Goal: Transaction & Acquisition: Purchase product/service

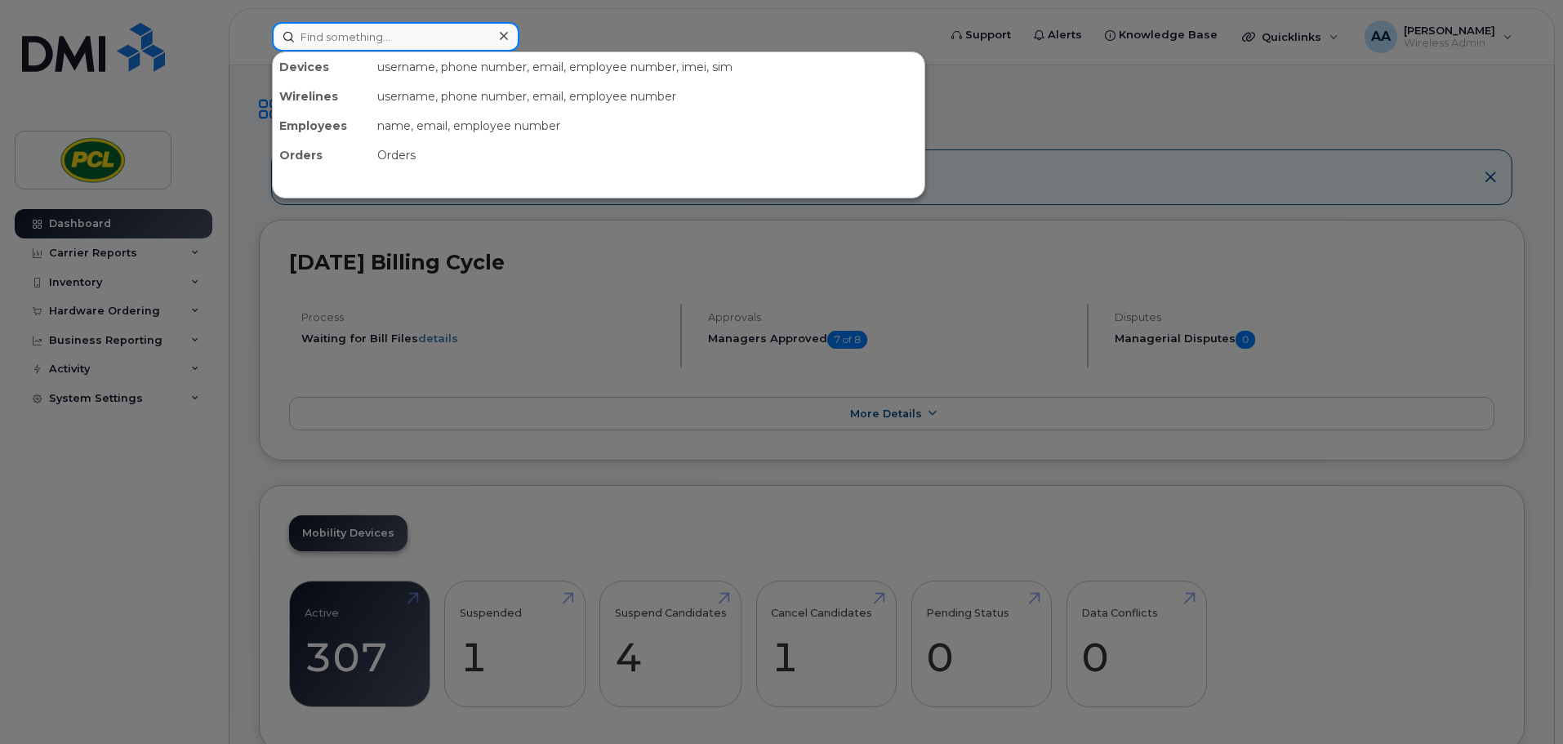
click at [349, 38] on input at bounding box center [395, 36] width 247 height 29
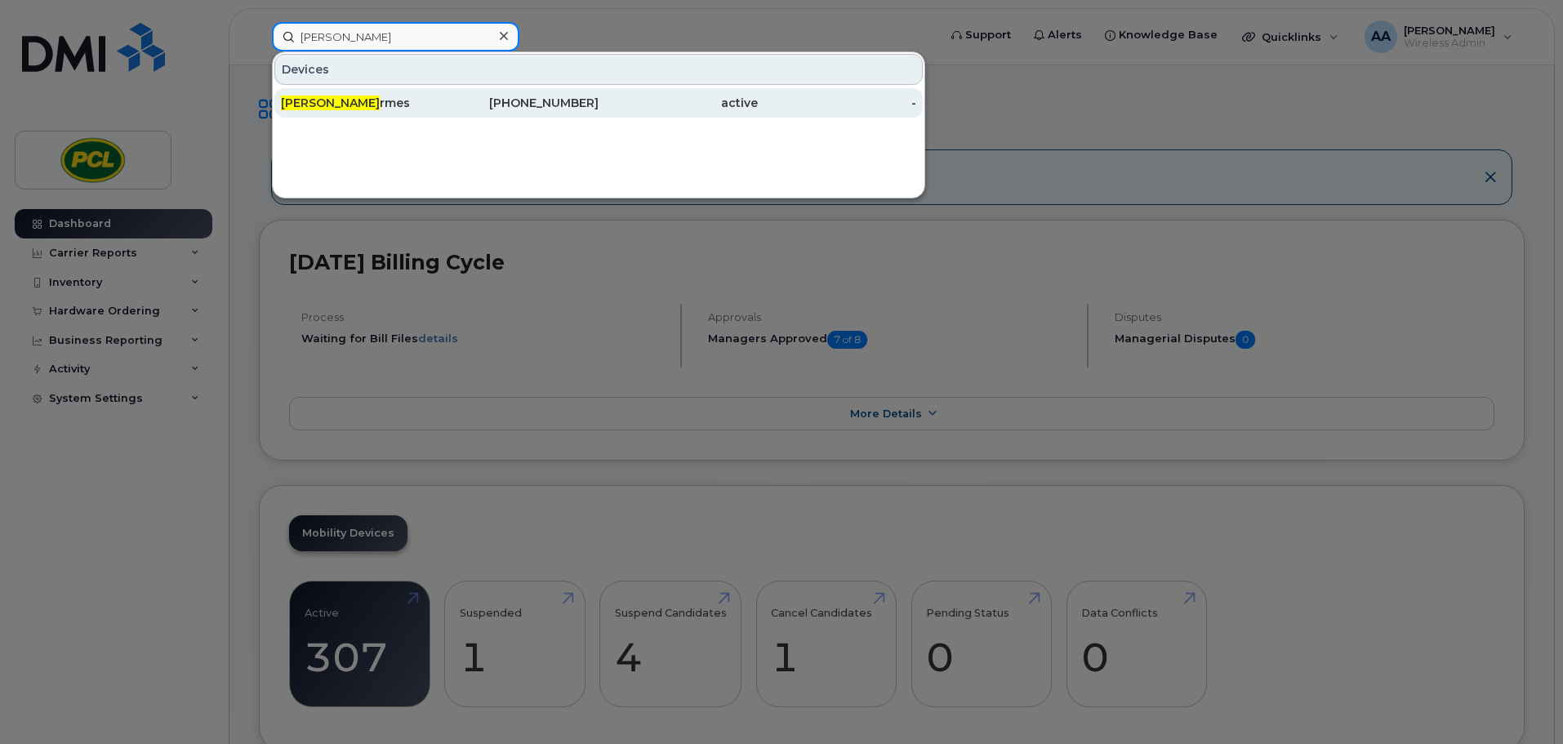
type input "jason a"
click at [345, 100] on div "Jason A rmes" at bounding box center [360, 103] width 159 height 16
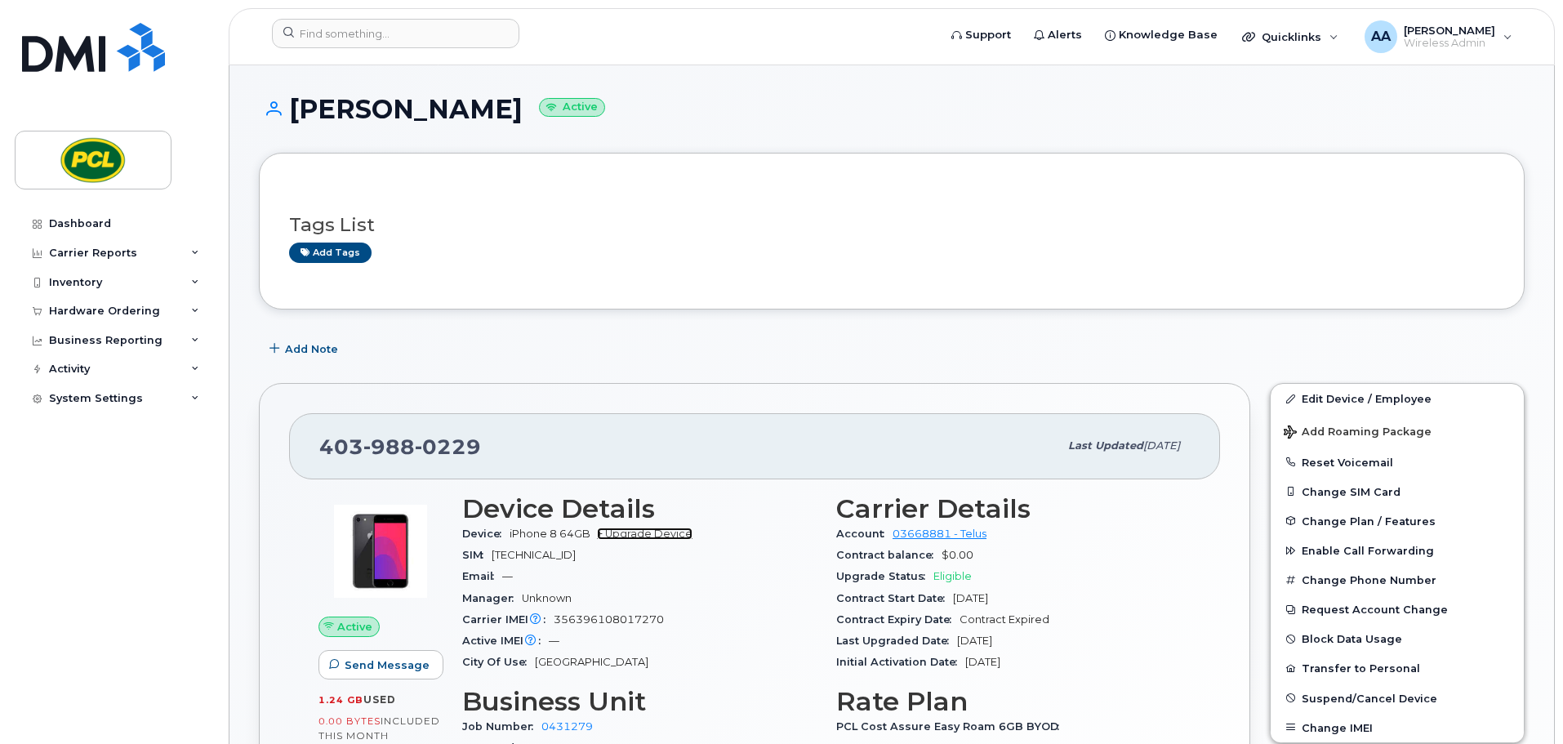
click at [671, 534] on link "+ Upgrade Device" at bounding box center [645, 533] width 96 height 12
drag, startPoint x: 491, startPoint y: 443, endPoint x: 310, endPoint y: 443, distance: 180.4
click at [310, 443] on div "403 988 0229 Last updated Jan 13, 2025" at bounding box center [754, 445] width 931 height 65
copy span "403 988 0229"
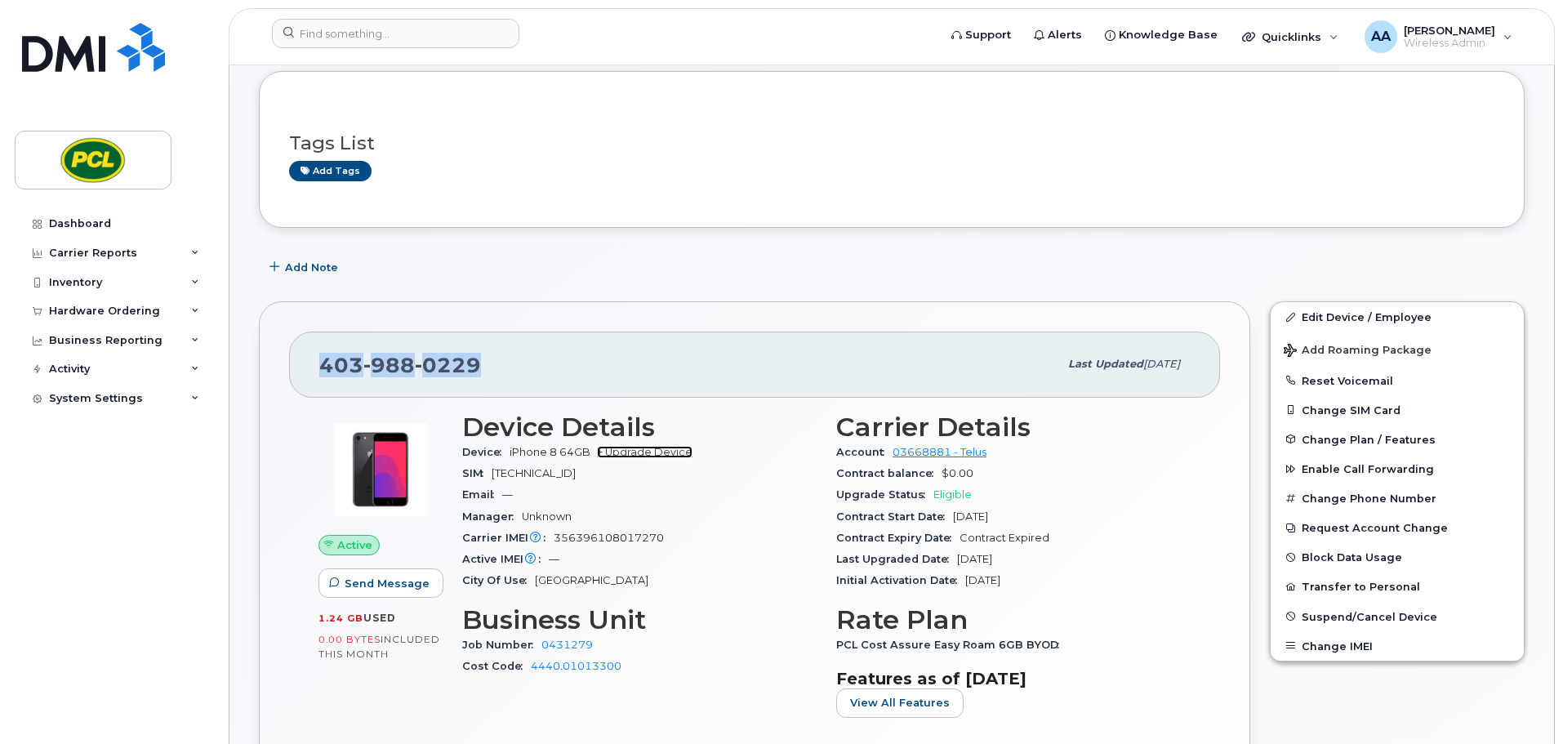
click at [647, 452] on link "+ Upgrade Device" at bounding box center [645, 452] width 96 height 12
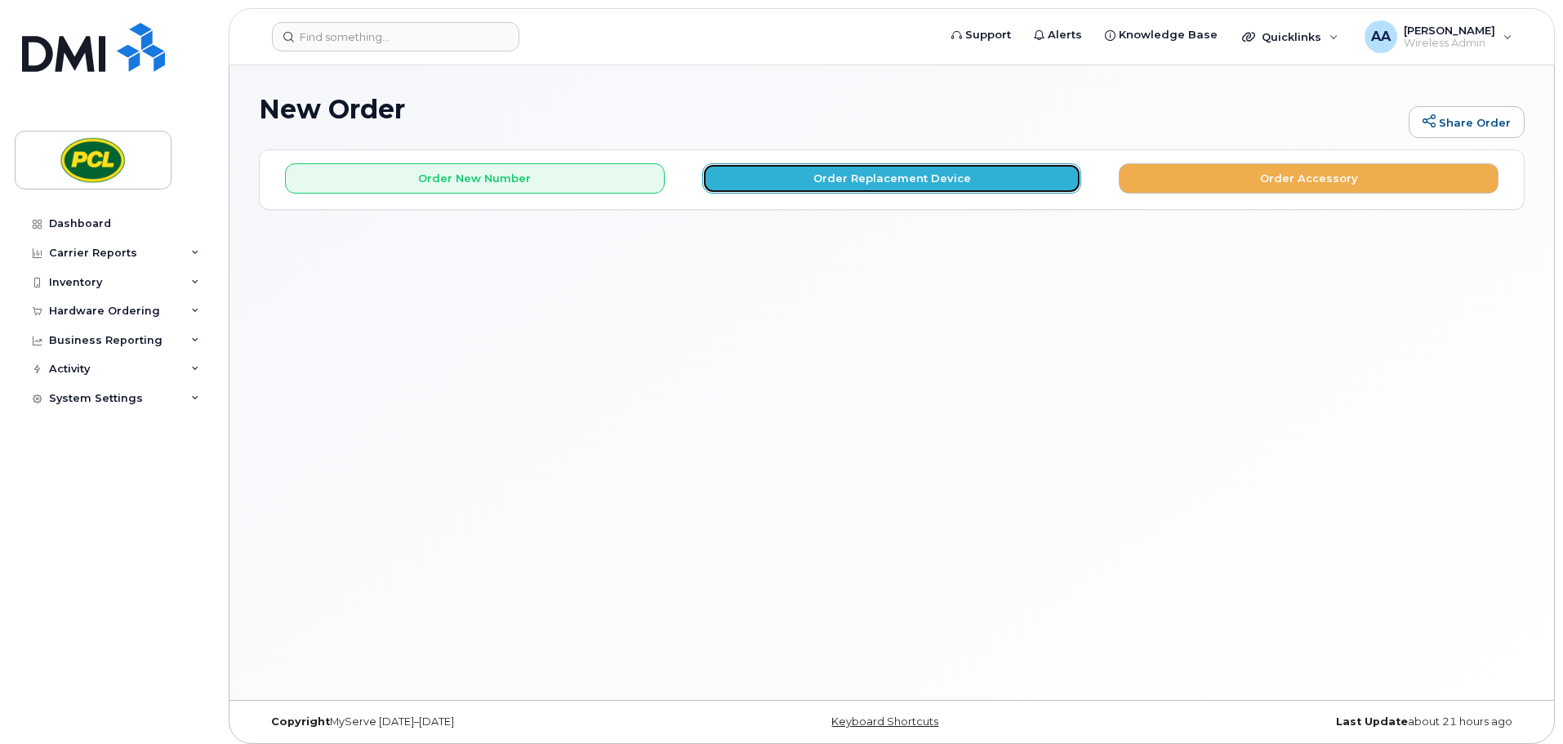
click at [810, 185] on button "Order Replacement Device" at bounding box center [892, 178] width 380 height 30
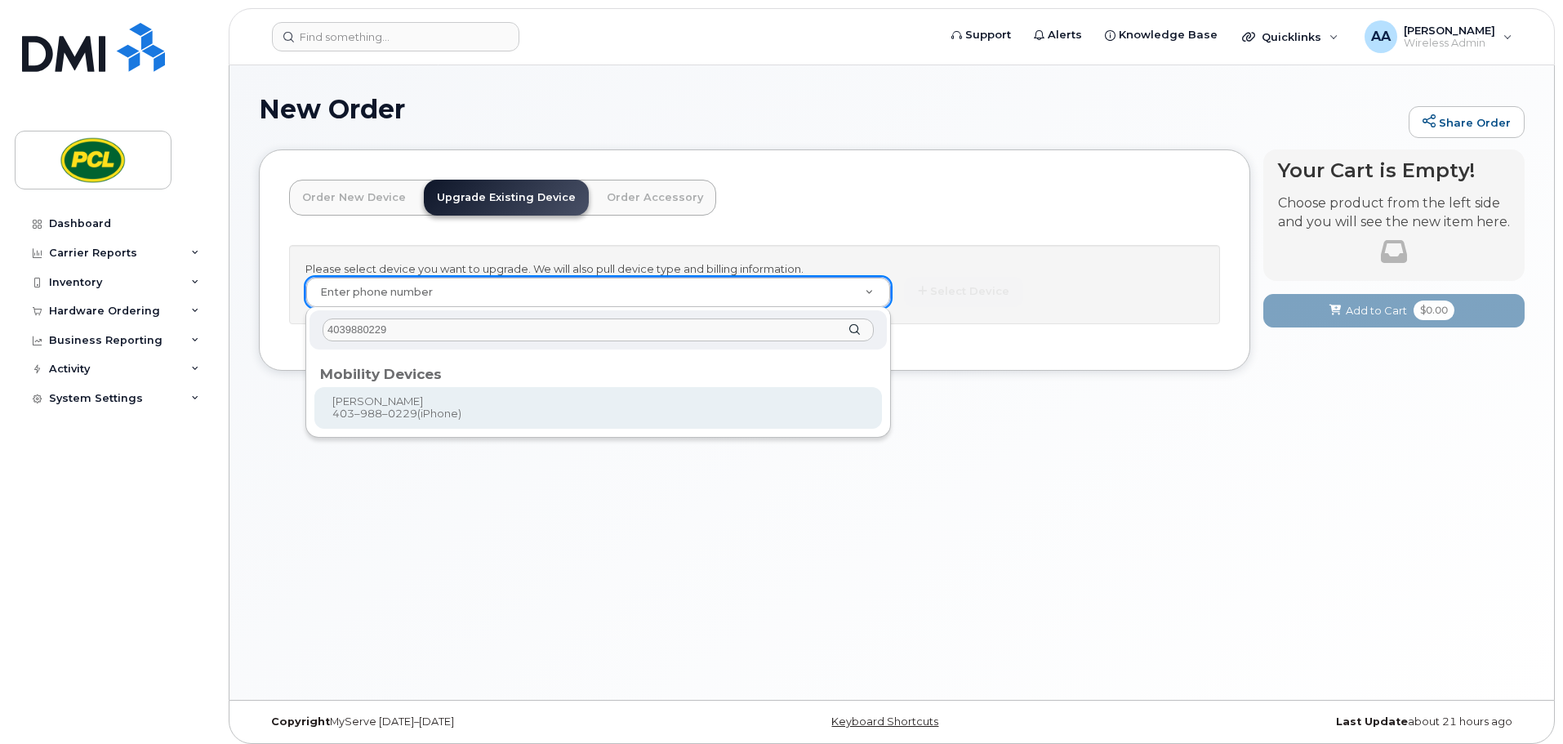
type input "4039880229"
type input "98479"
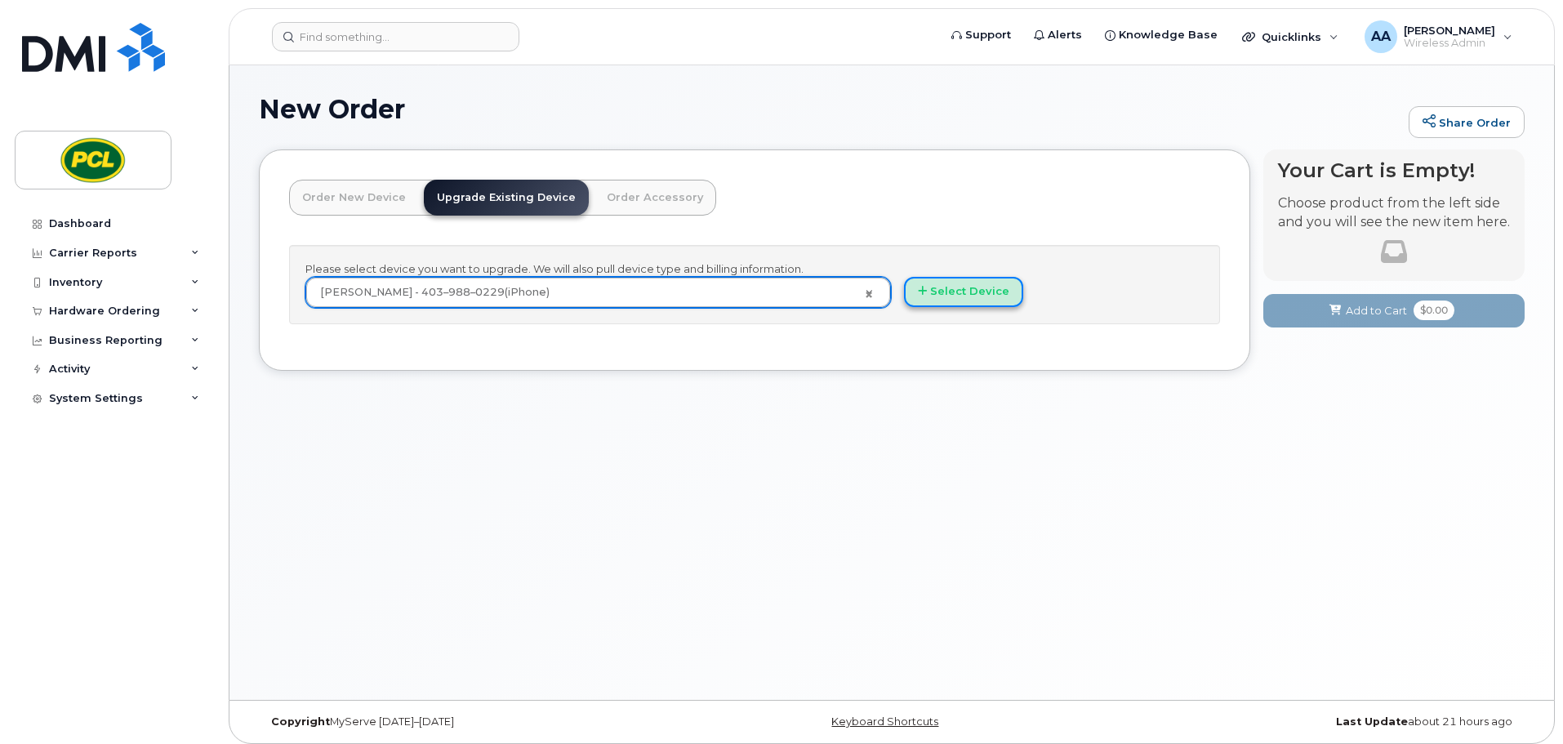
click at [968, 297] on button "Select Device" at bounding box center [963, 292] width 119 height 30
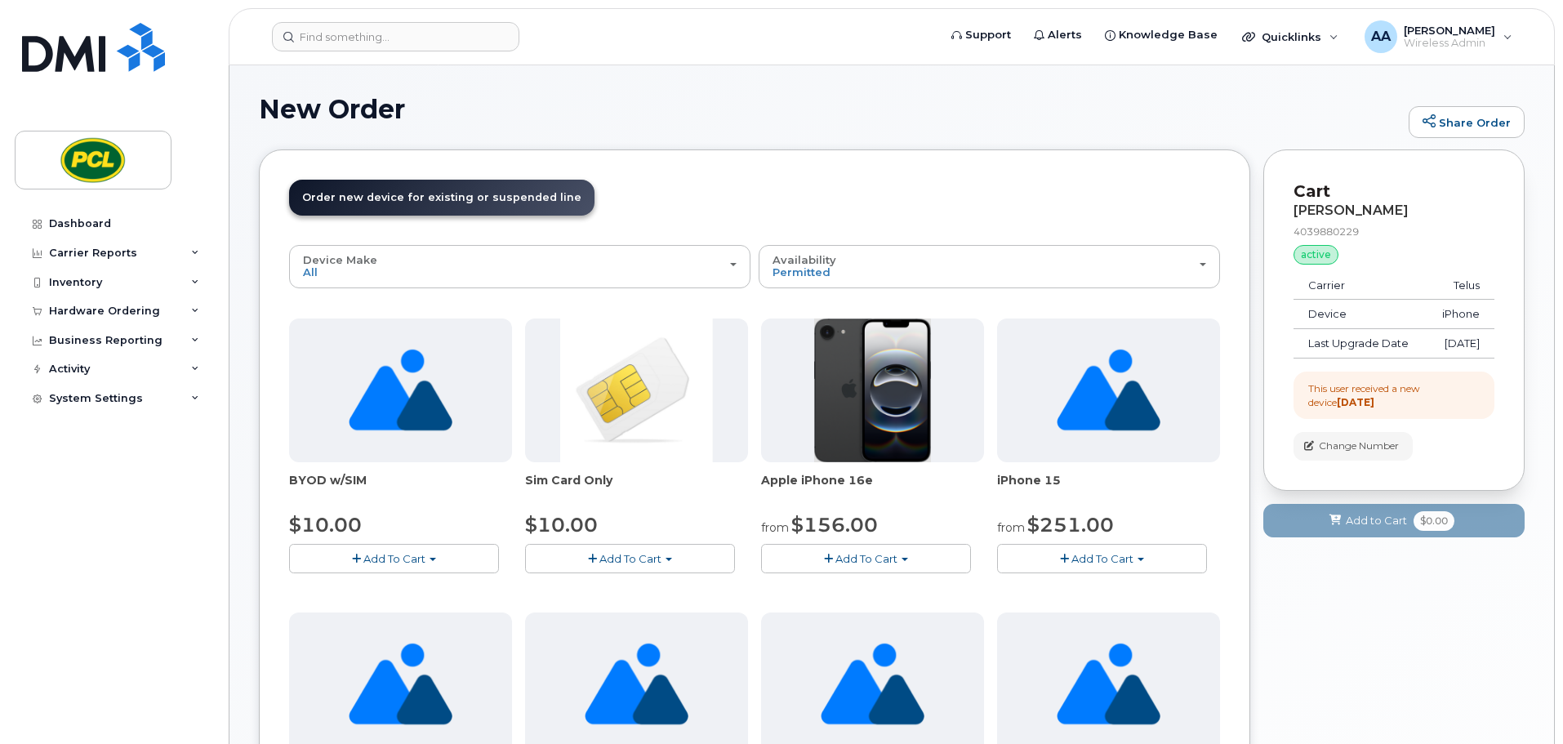
click at [867, 399] on img at bounding box center [873, 390] width 118 height 144
click at [859, 559] on span "Add To Cart" at bounding box center [866, 558] width 62 height 13
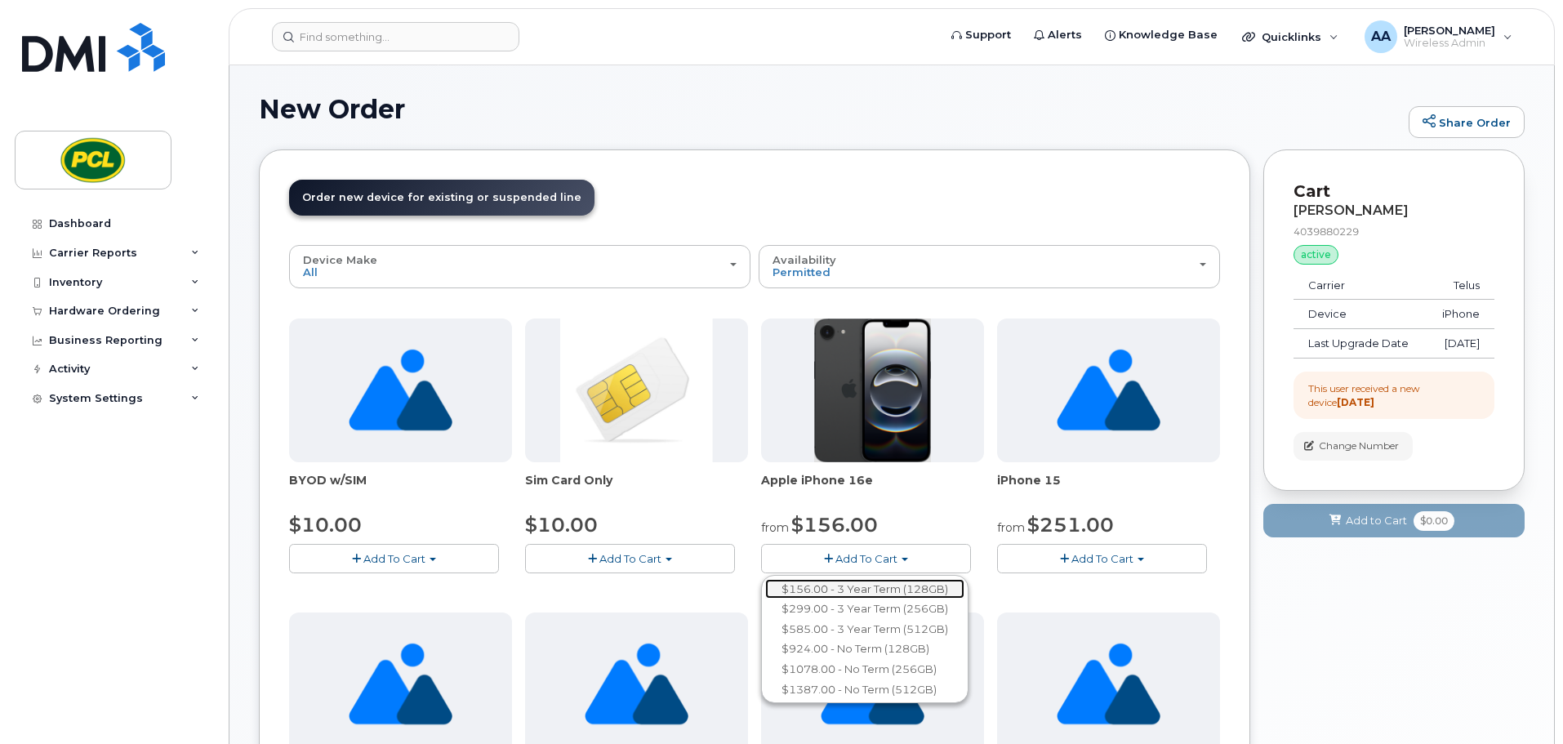
click at [865, 586] on link "$156.00 - 3 Year Term (128GB)" at bounding box center [864, 589] width 199 height 20
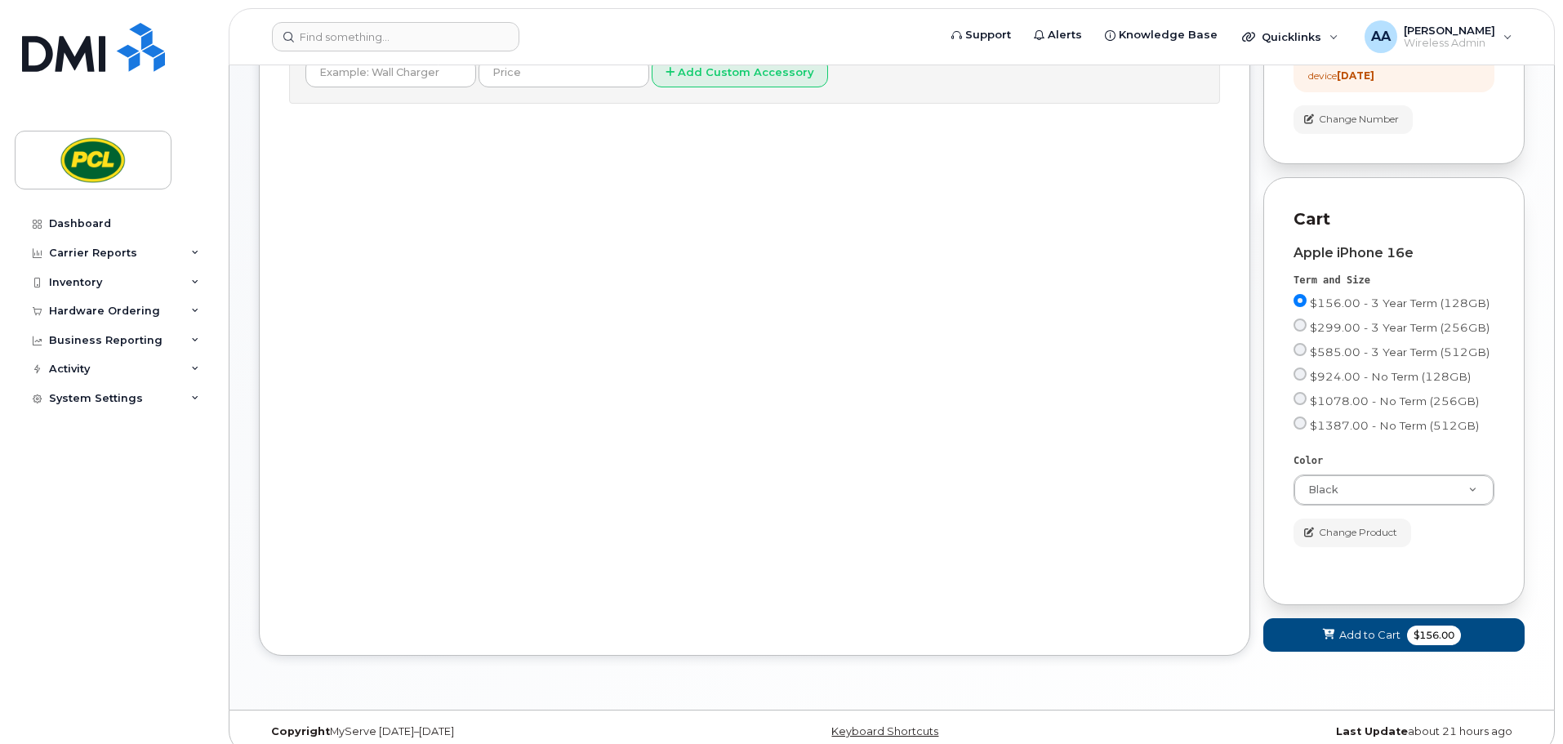
scroll to position [359, 0]
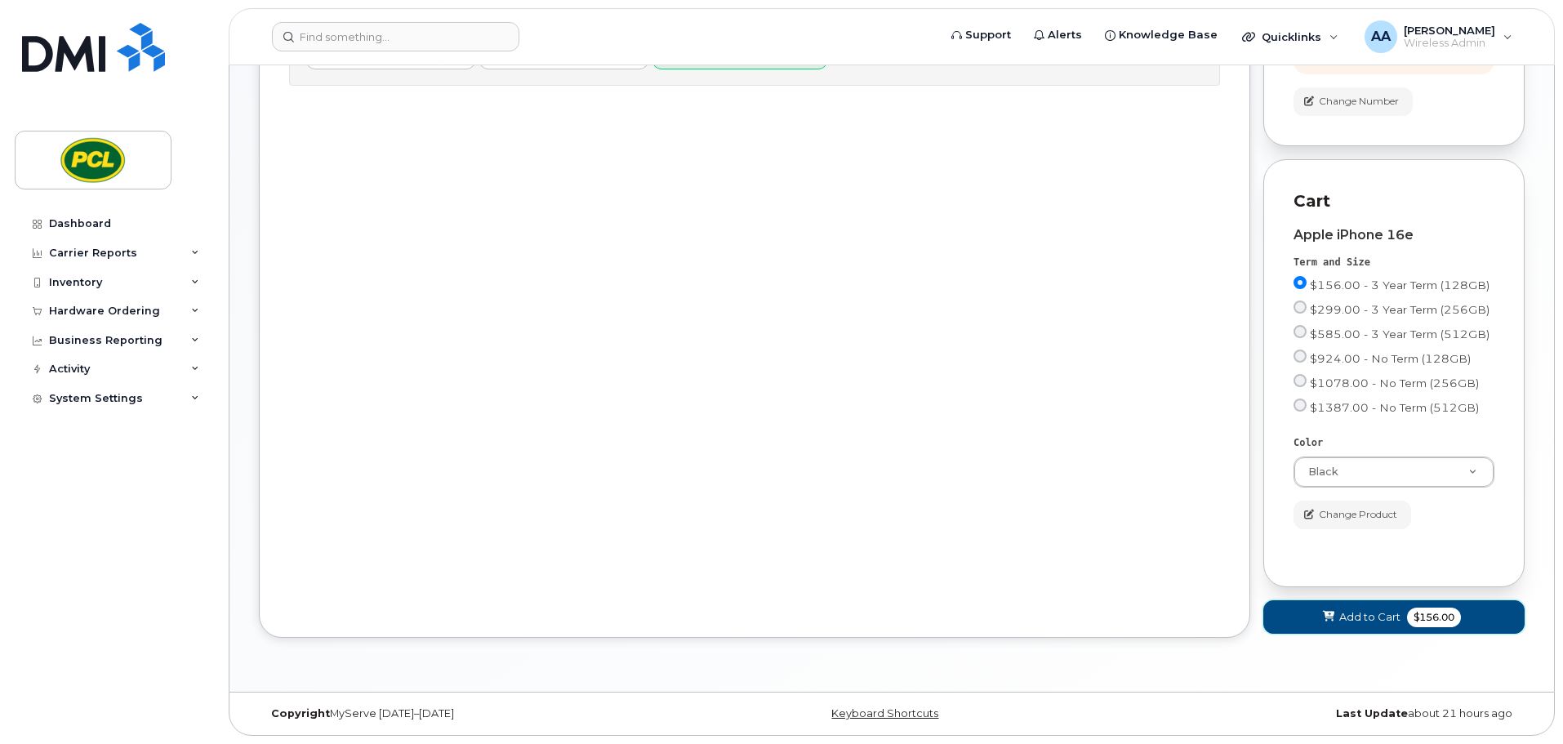
click at [1337, 621] on button "Add to Cart $156.00" at bounding box center [1393, 616] width 261 height 33
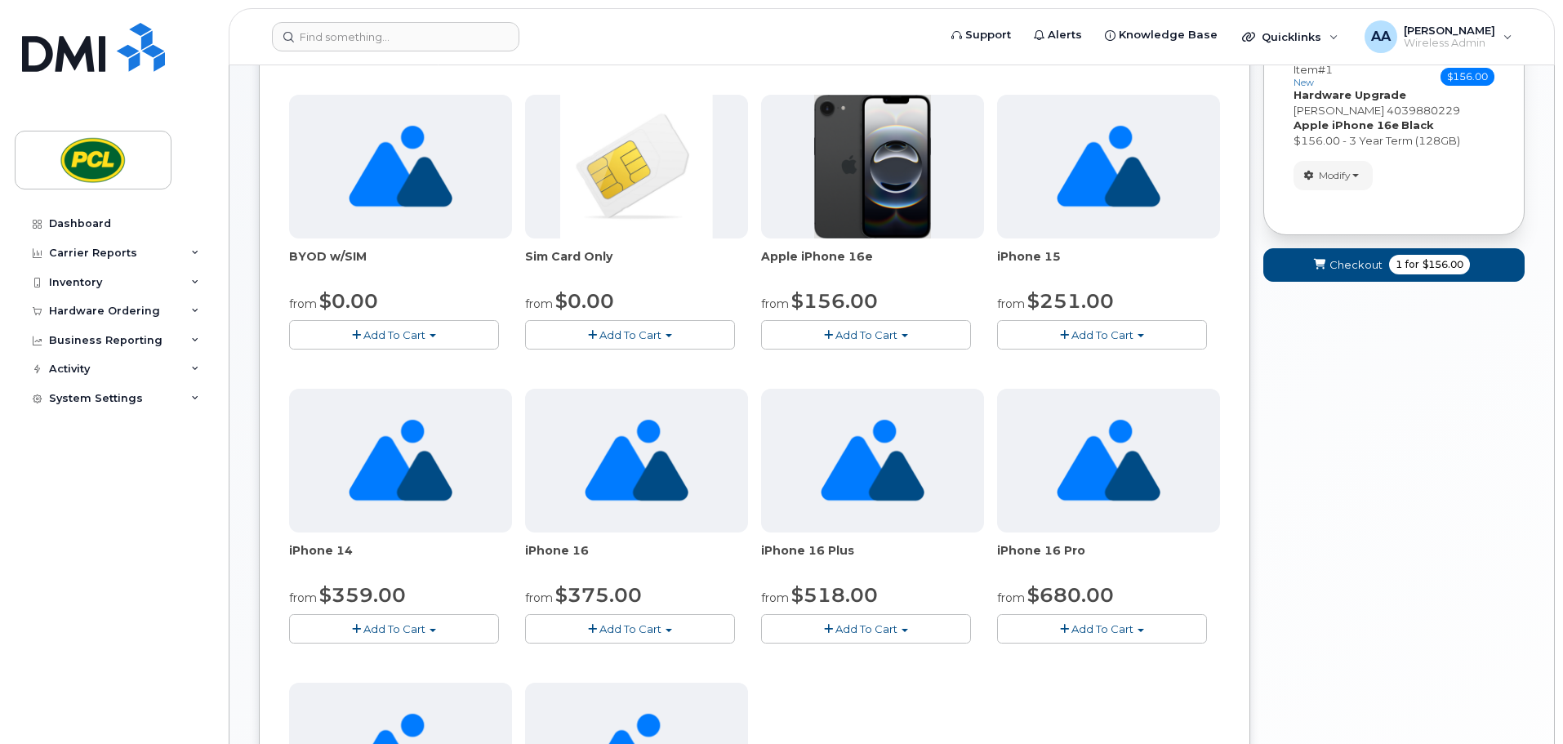
scroll to position [0, 0]
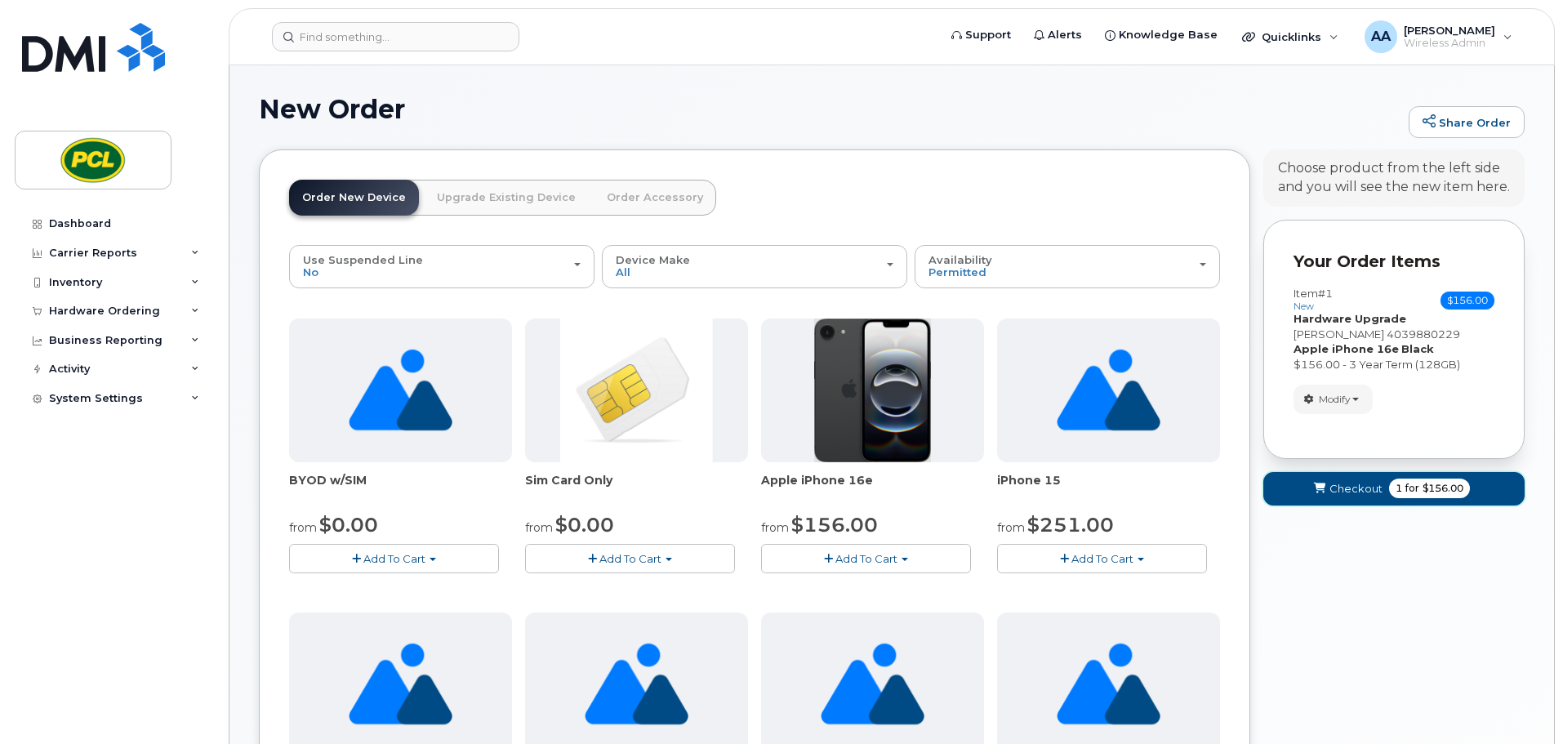
click at [1355, 486] on span "Checkout" at bounding box center [1355, 489] width 53 height 16
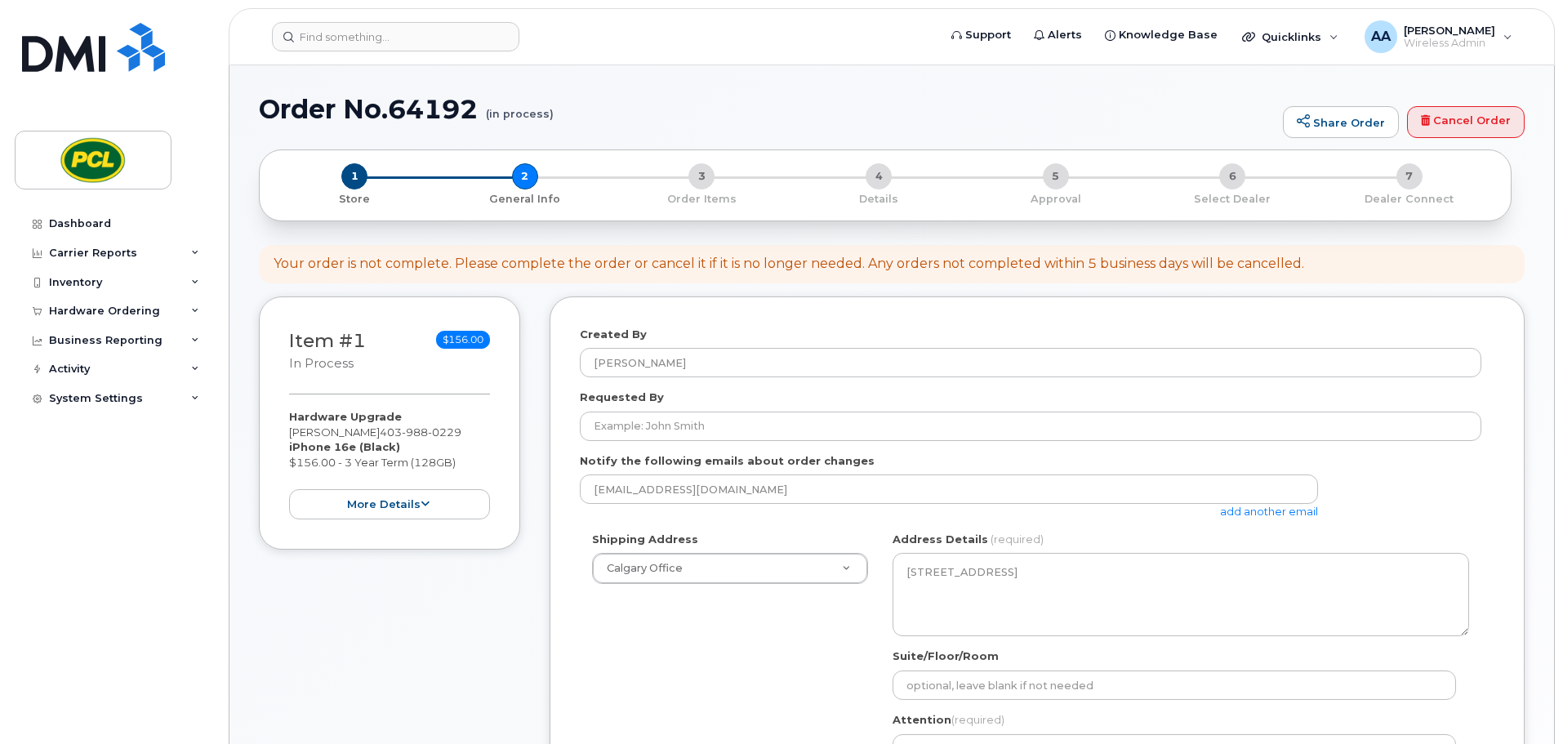
select select
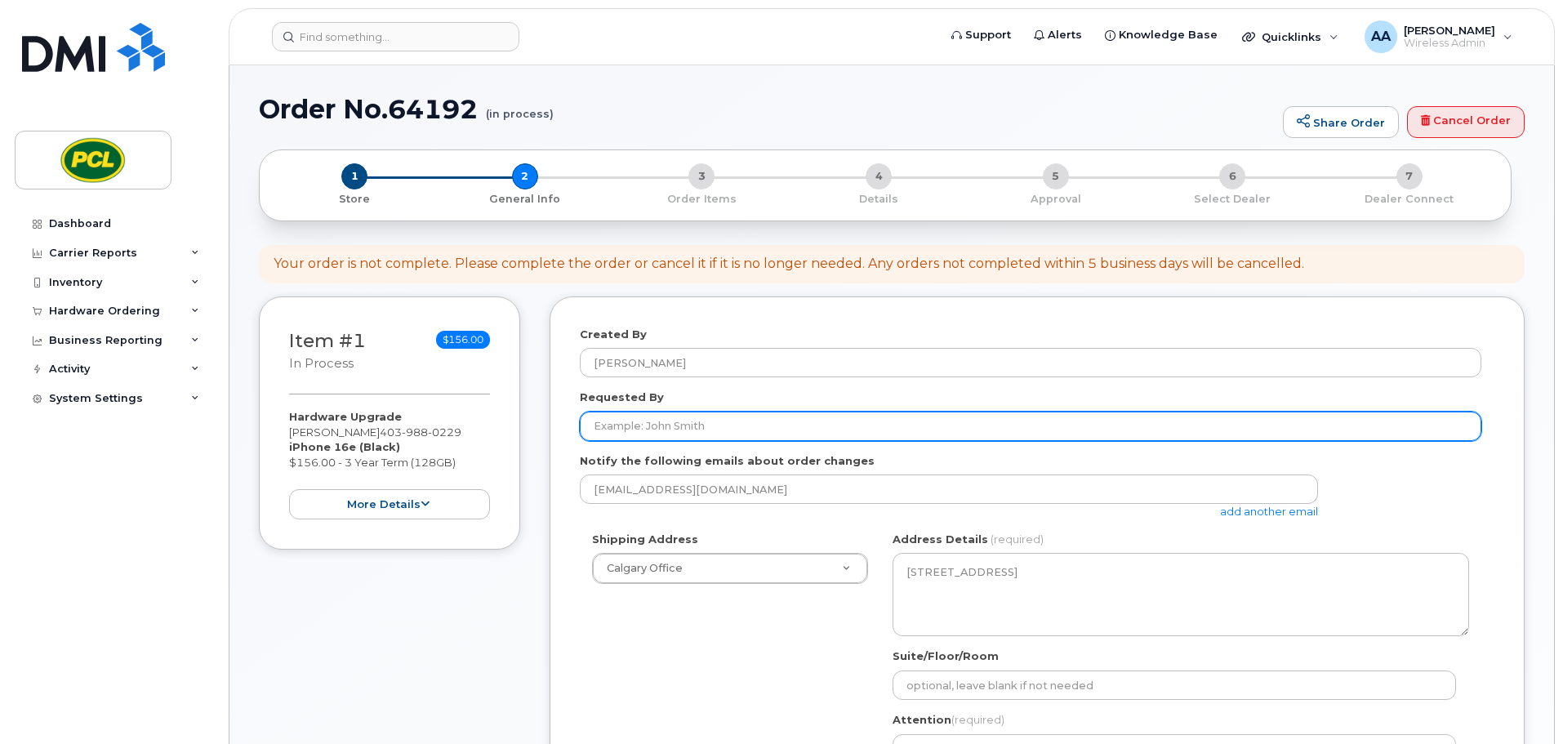
click at [666, 426] on input "Requested By" at bounding box center [1030, 426] width 901 height 29
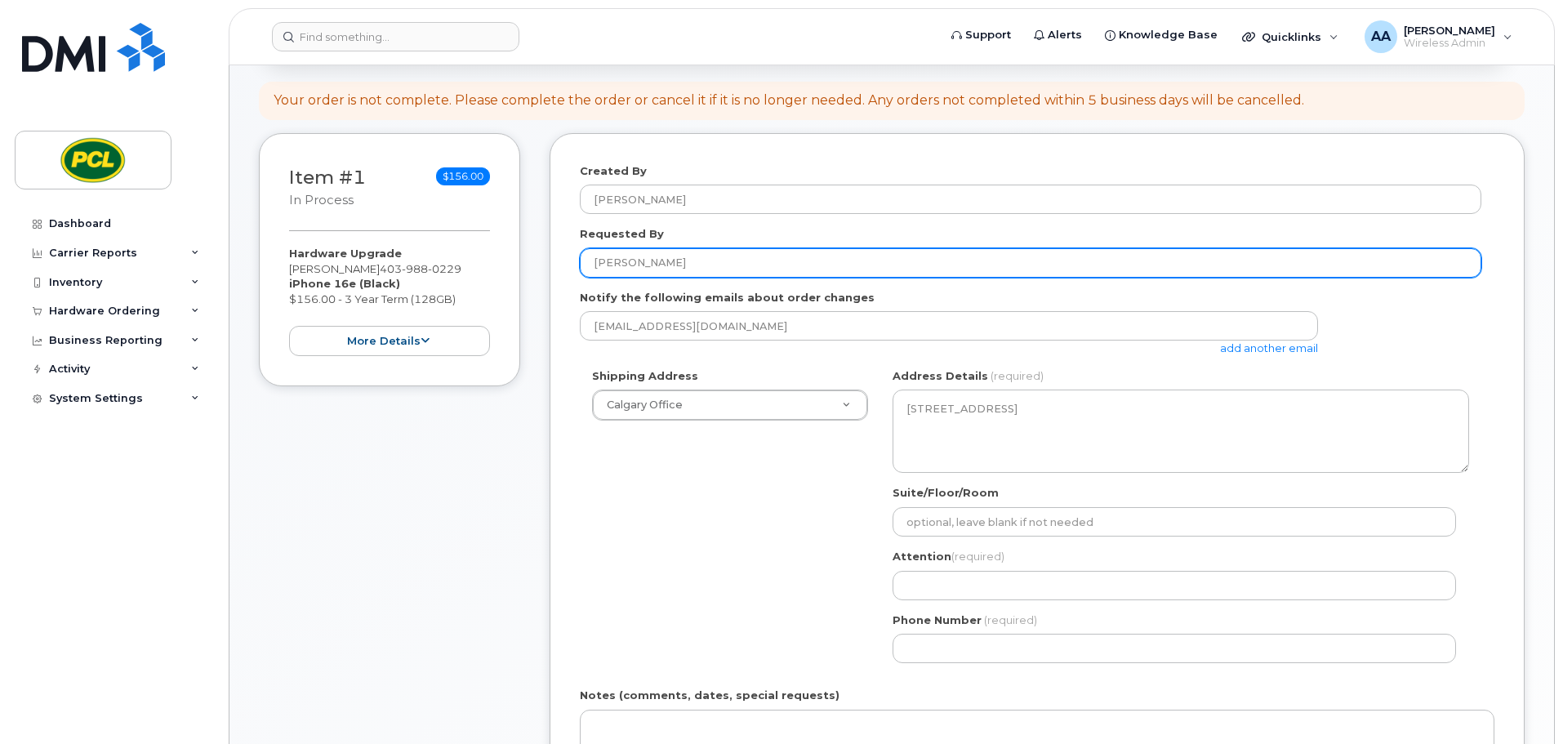
scroll to position [245, 0]
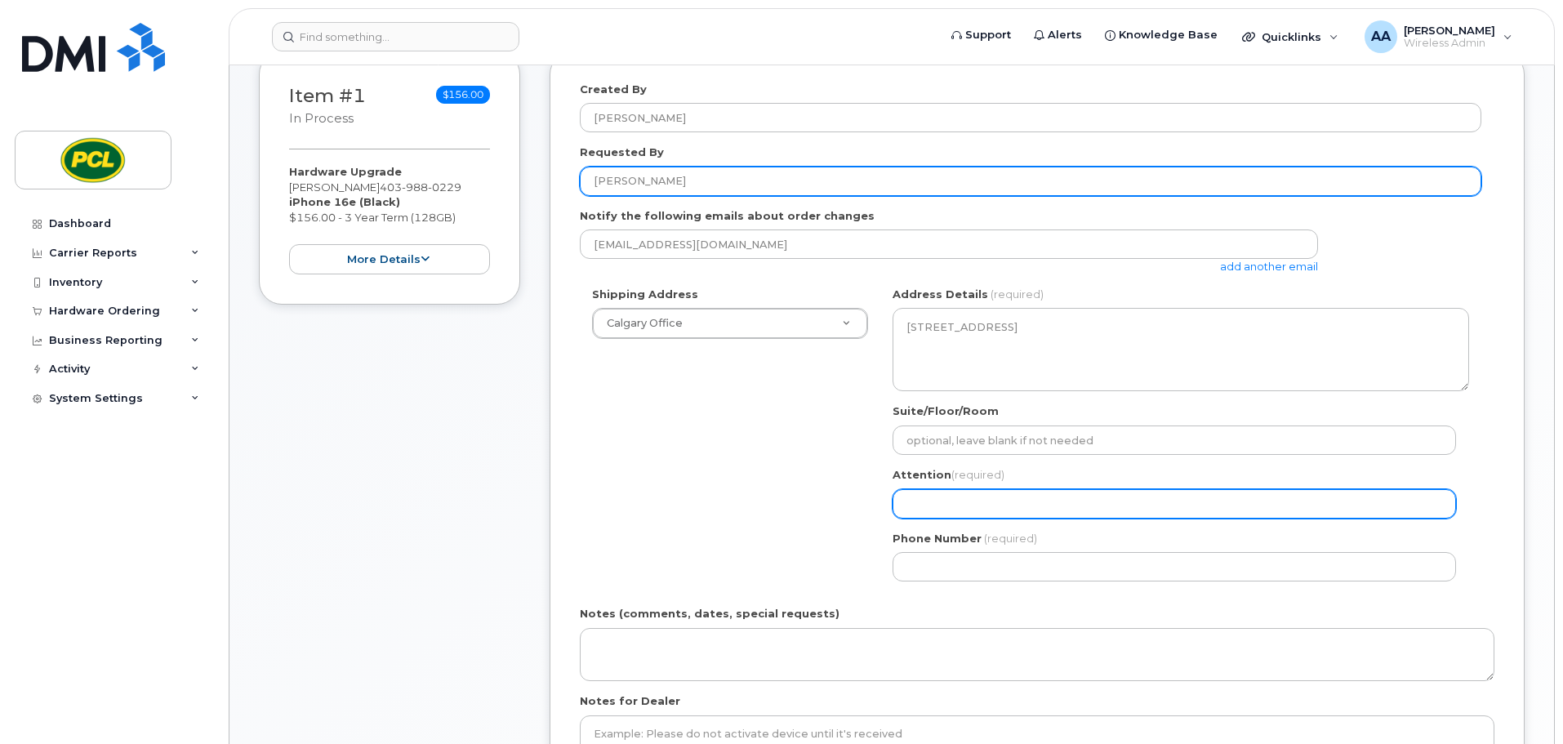
type input "[PERSON_NAME]"
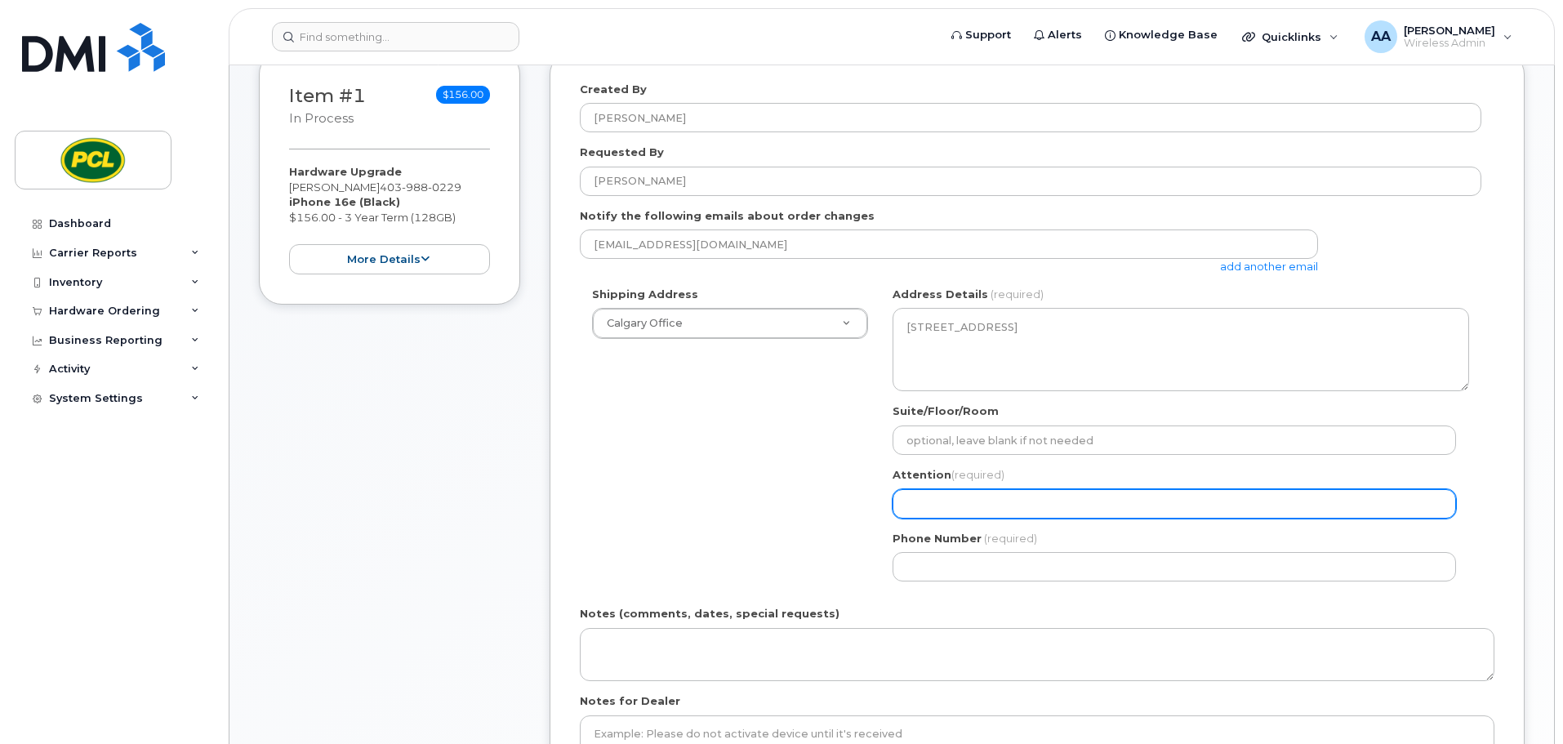
click at [954, 500] on input "Attention (required)" at bounding box center [1173, 503] width 563 height 29
select select
type input "B"
select select
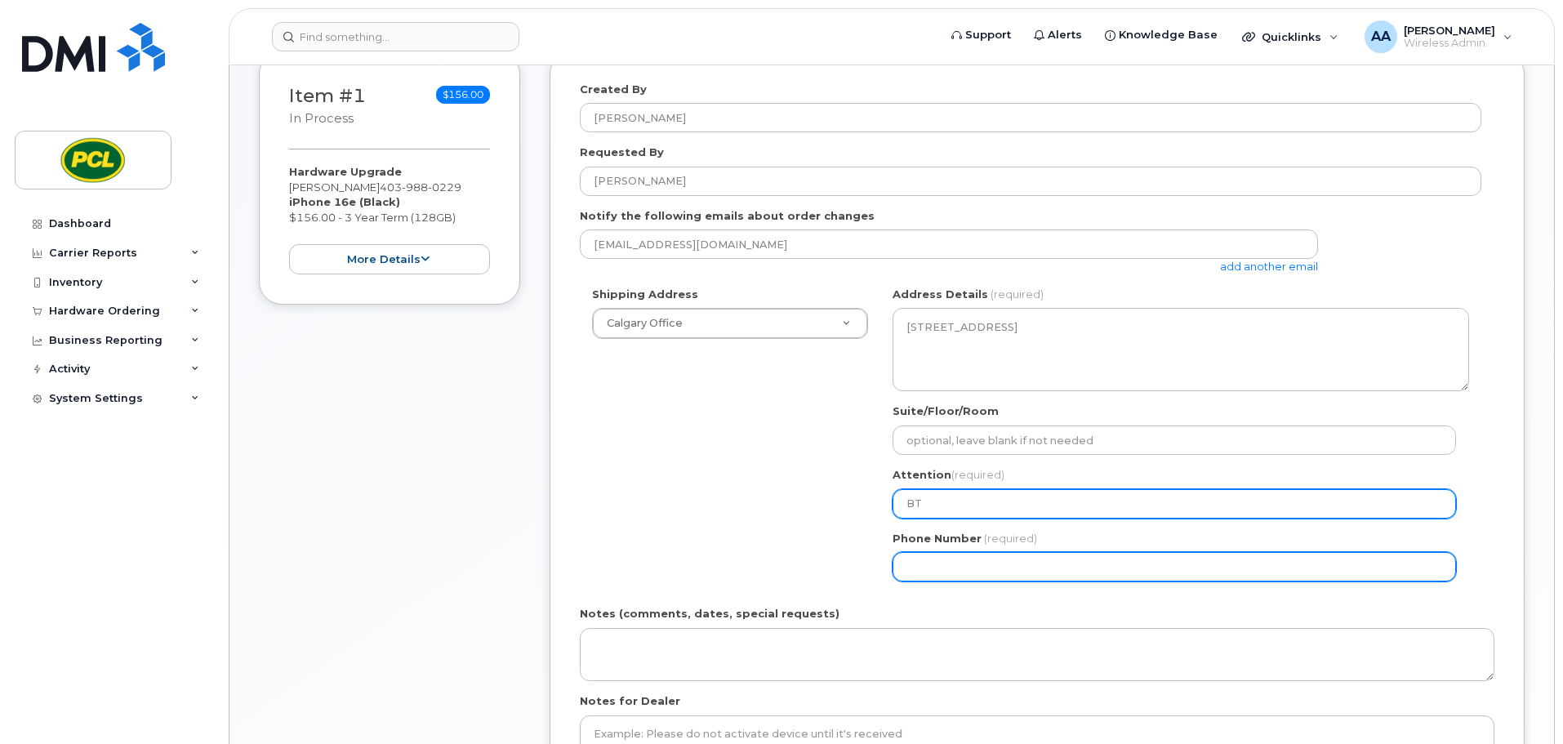
type input "BT"
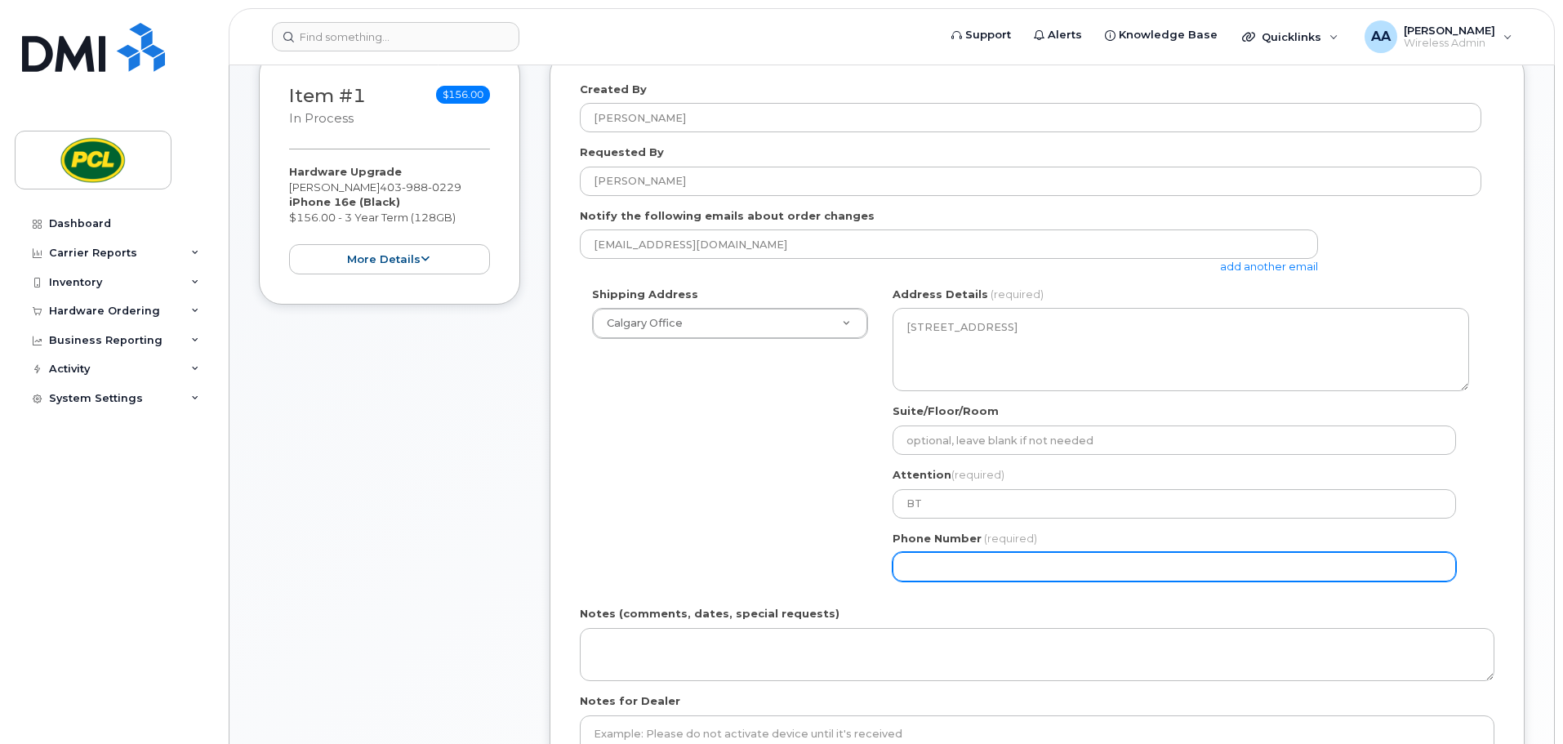
click at [957, 567] on input "Phone Number" at bounding box center [1173, 566] width 563 height 29
select select
type input "403703316"
select select
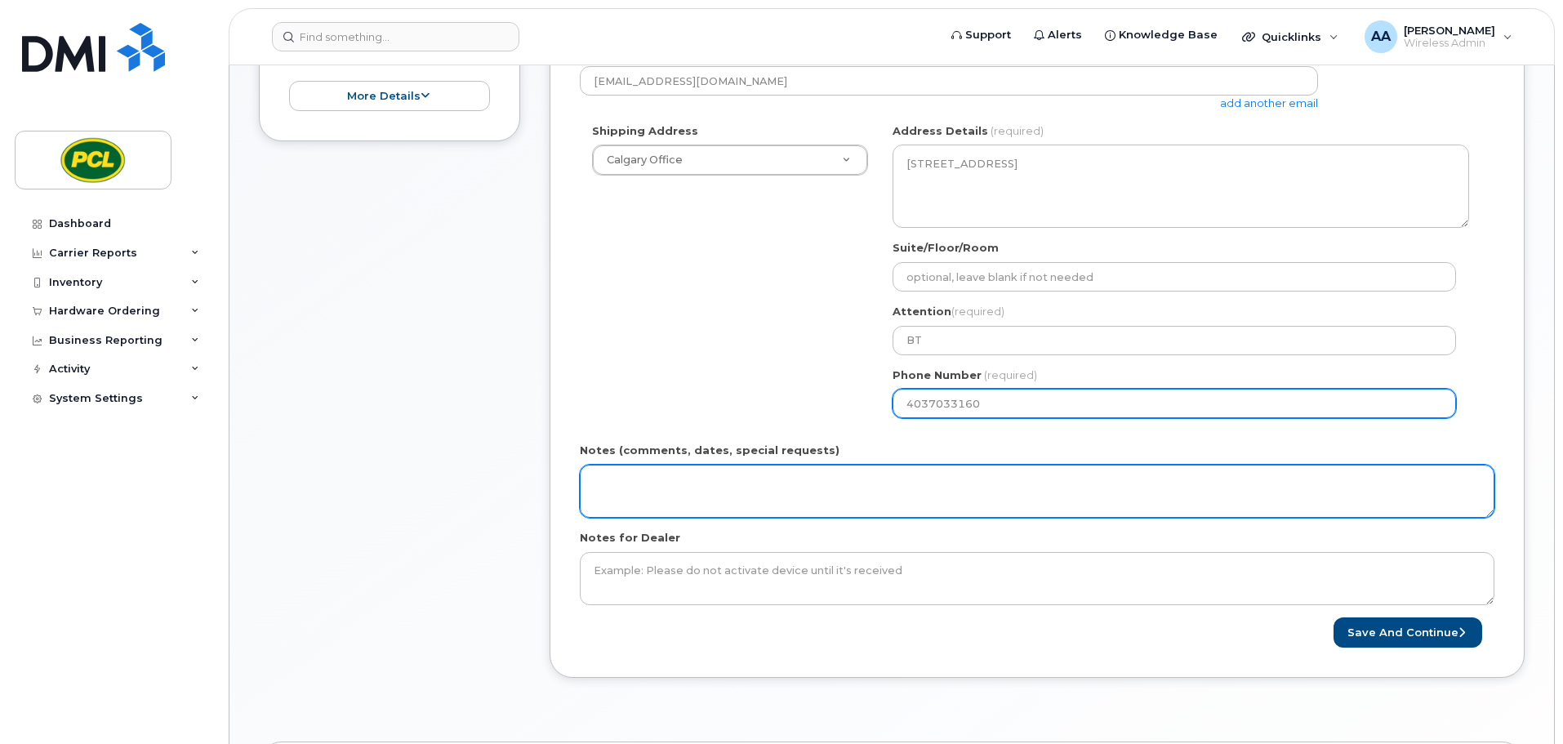
type input "4037033160"
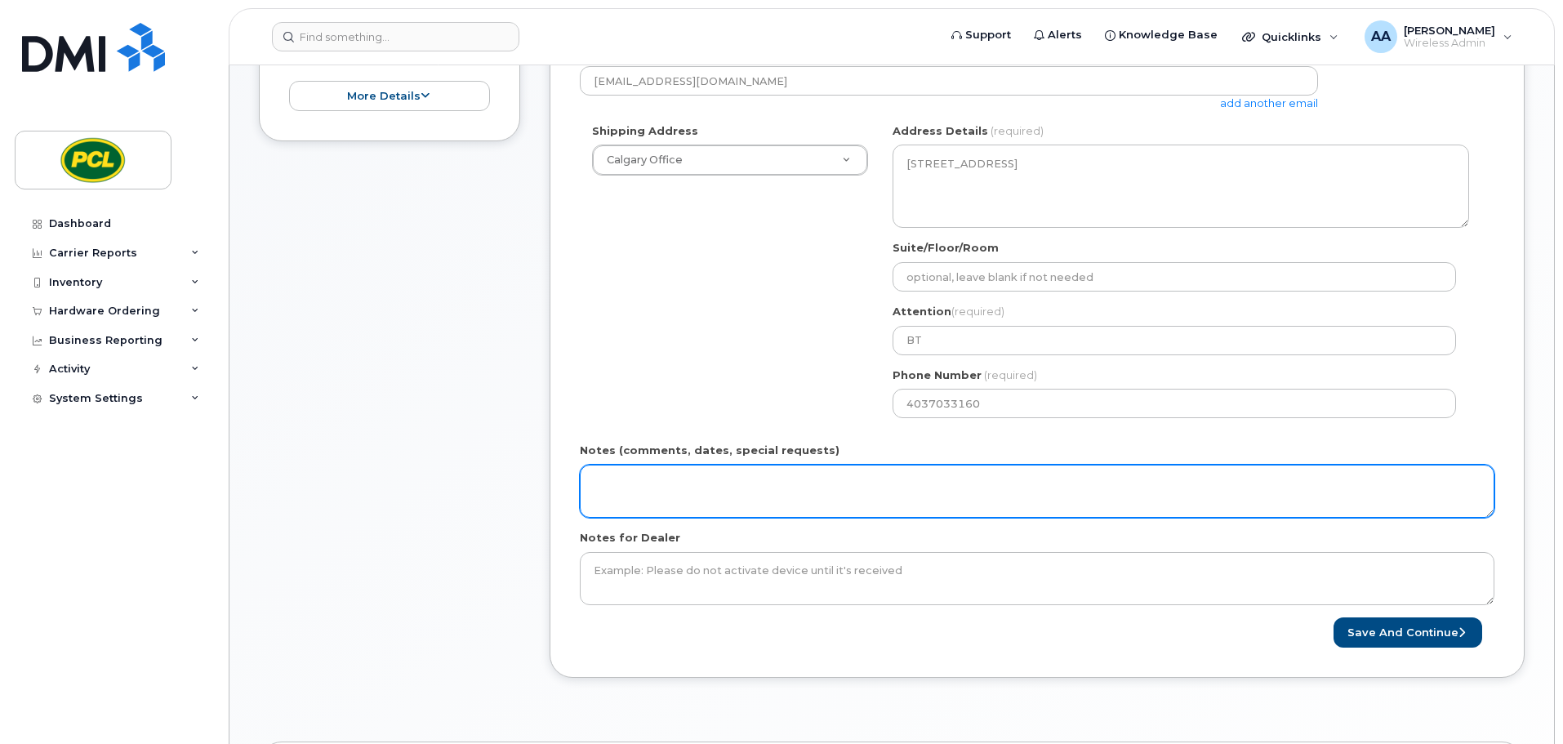
click at [632, 469] on textarea "Notes (comments, dates, special requests)" at bounding box center [1037, 492] width 914 height 54
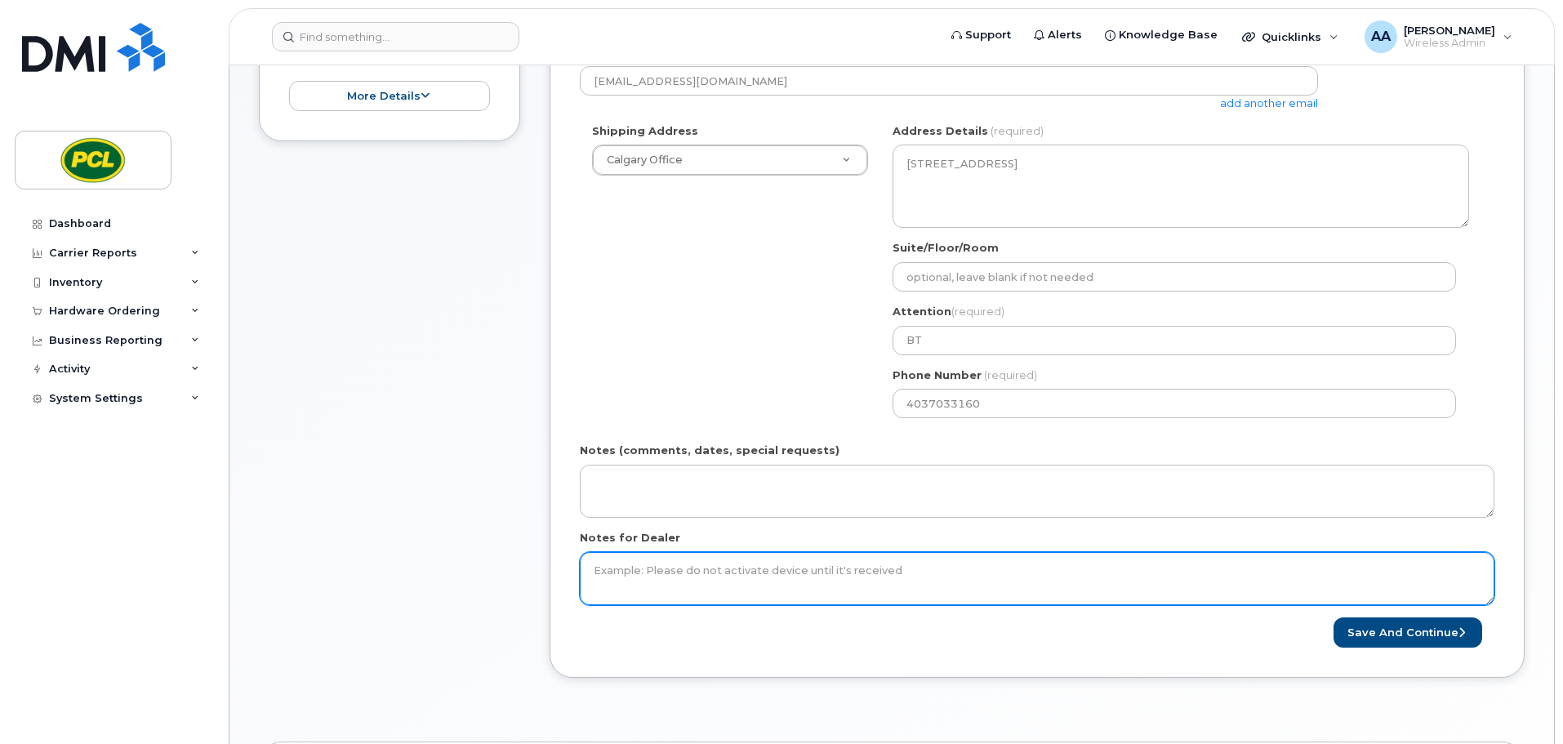
click at [673, 590] on textarea "Notes for Dealer" at bounding box center [1037, 579] width 914 height 54
type textarea "P"
type textarea "Pocket case and screen protector"
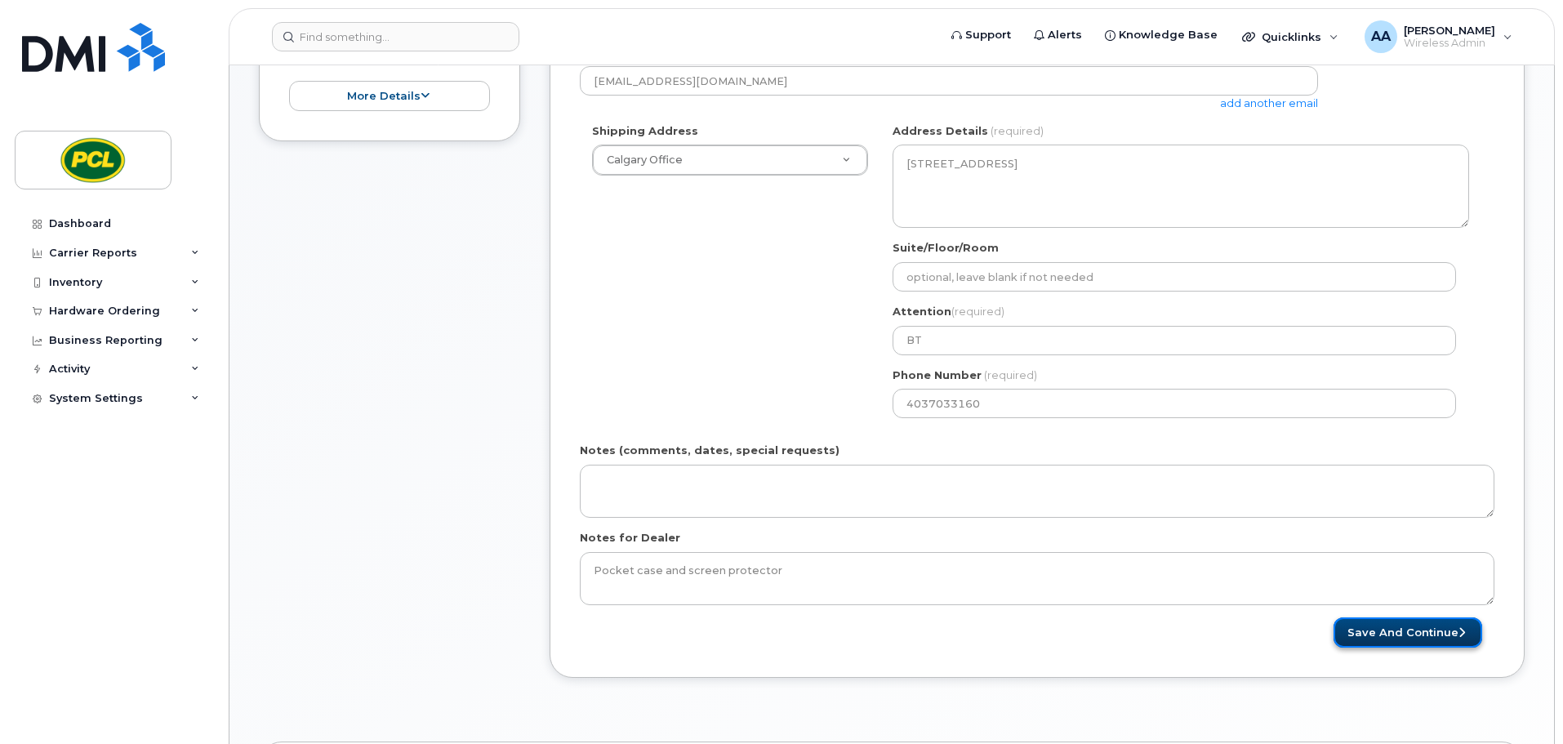
click at [1414, 643] on button "Save and Continue" at bounding box center [1407, 632] width 149 height 30
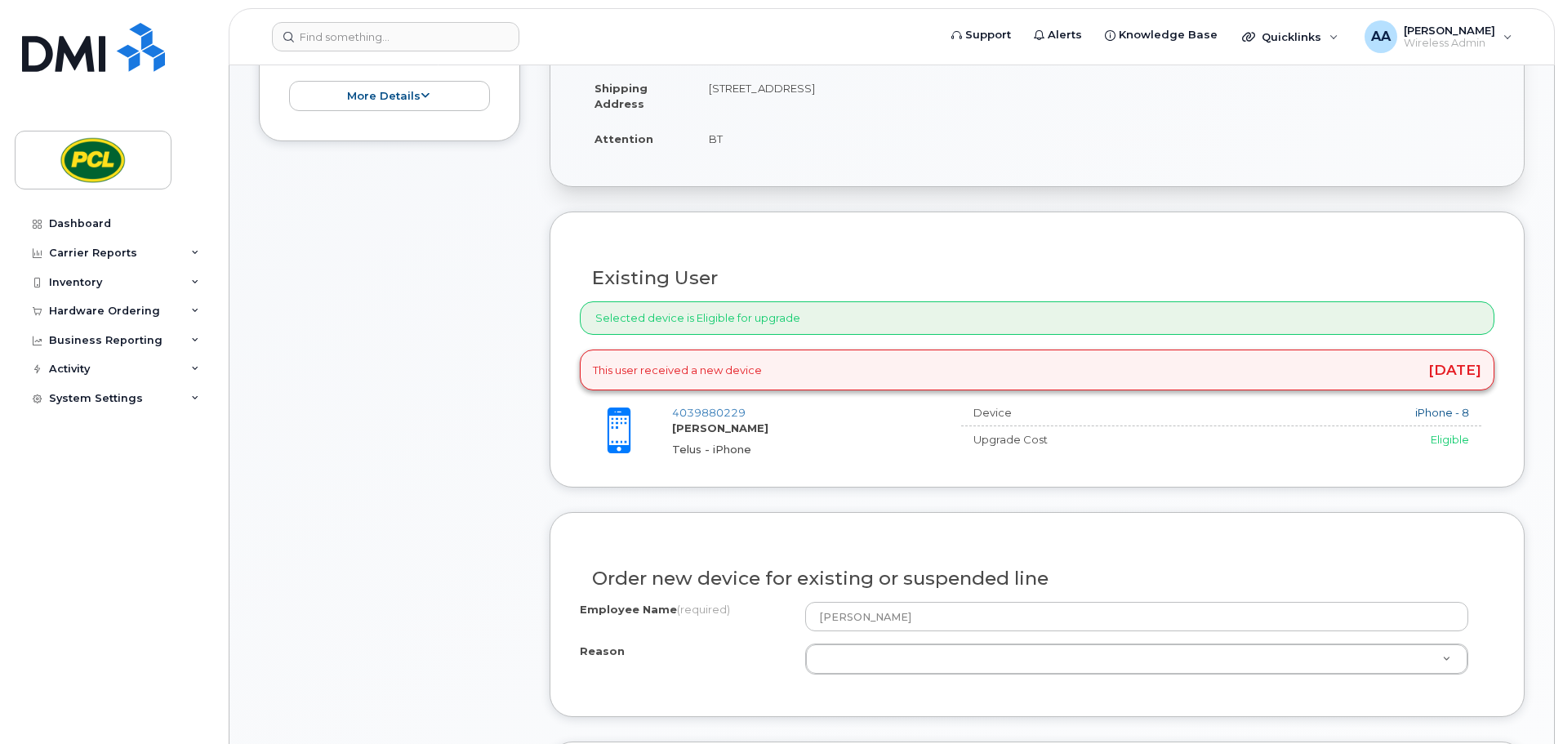
scroll to position [653, 0]
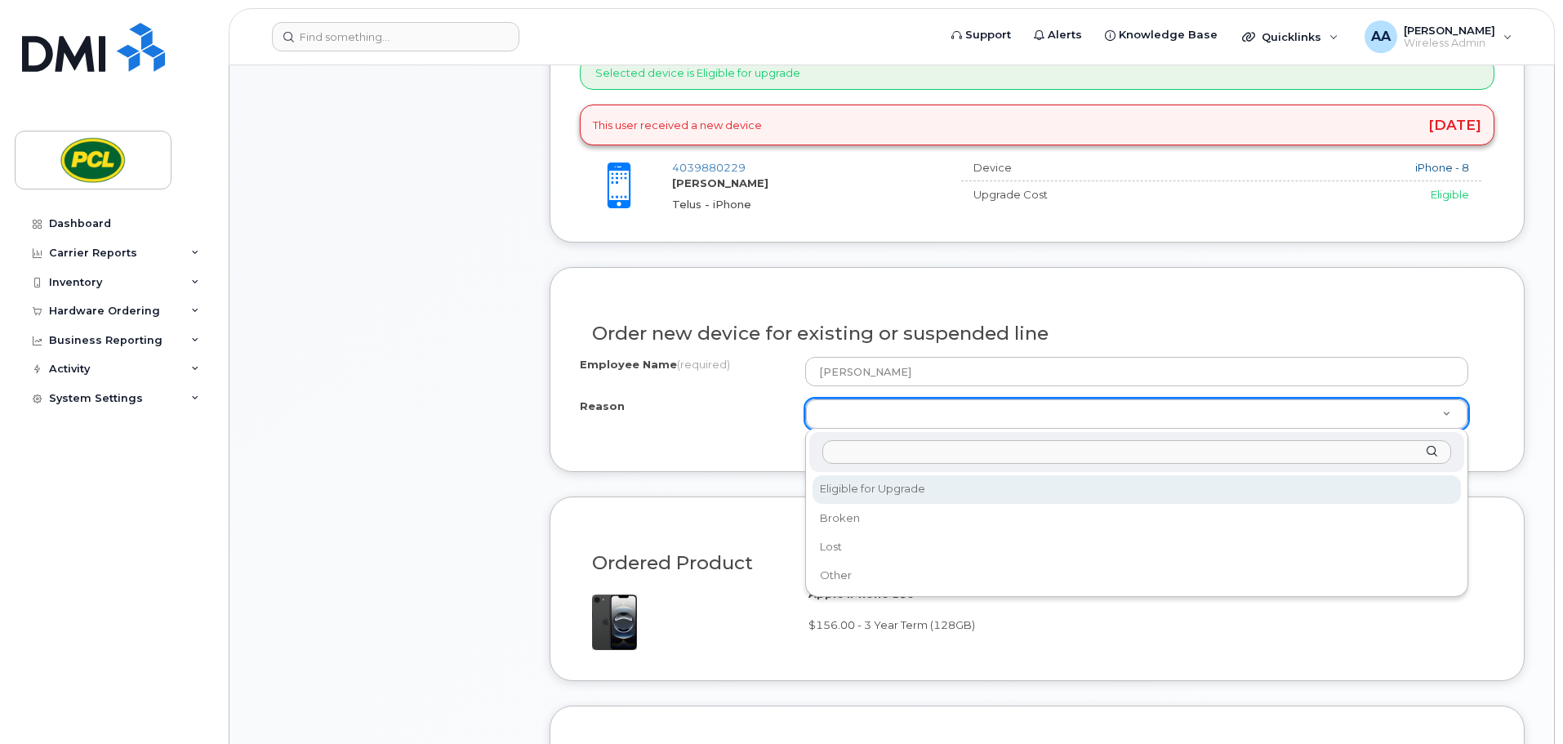
select select "eligible_for_upgrade"
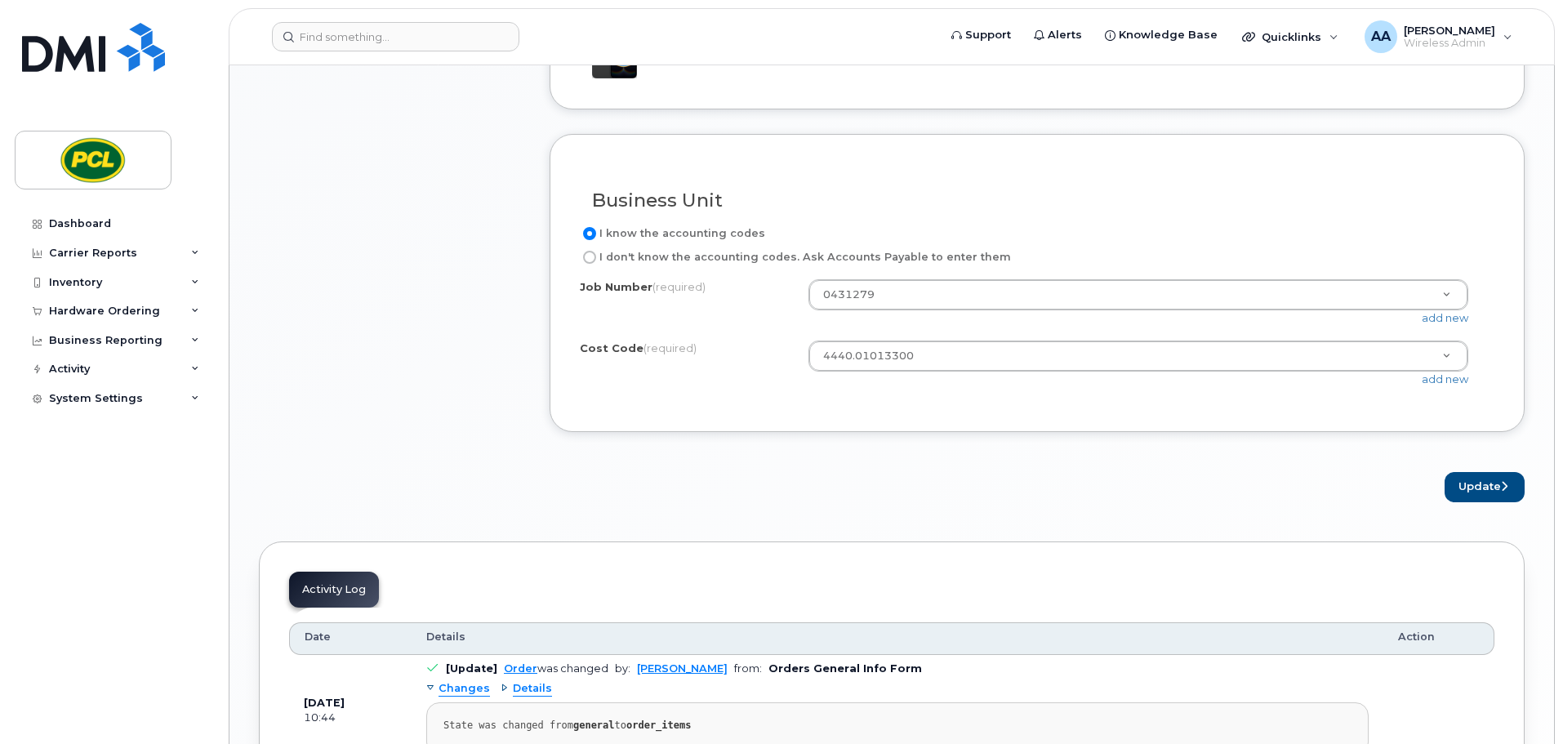
scroll to position [1388, 0]
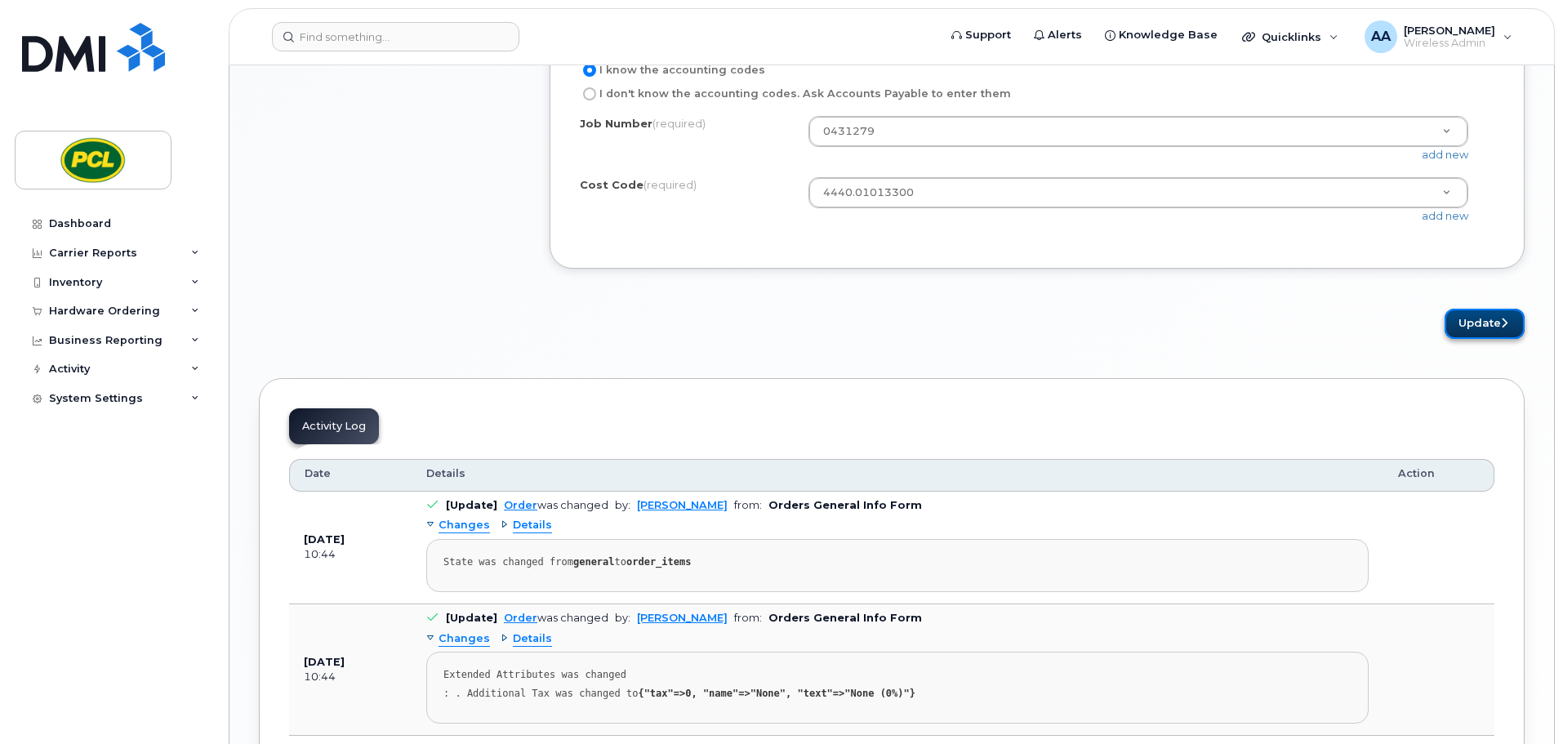
click at [1495, 334] on button "Update" at bounding box center [1484, 324] width 80 height 30
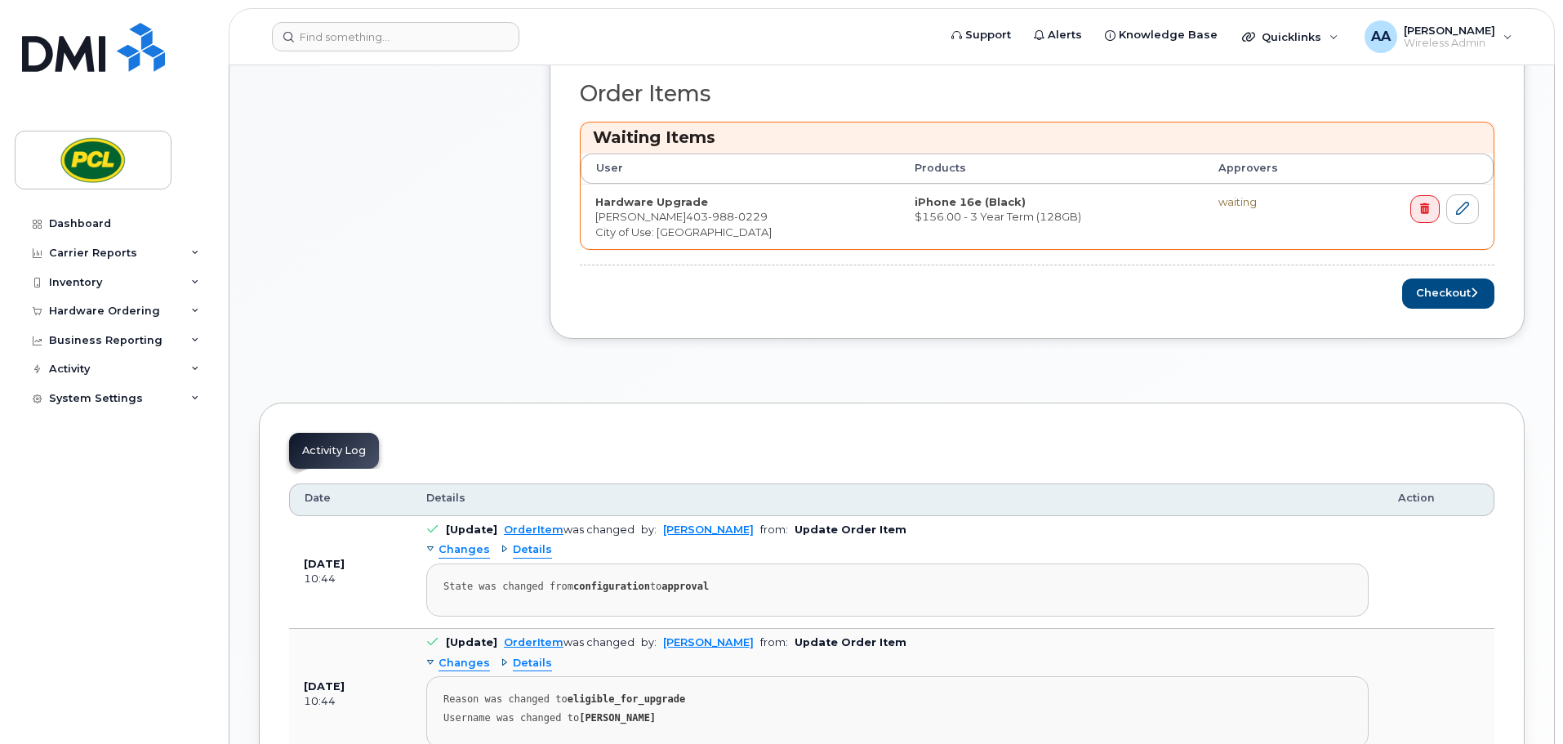
scroll to position [572, 0]
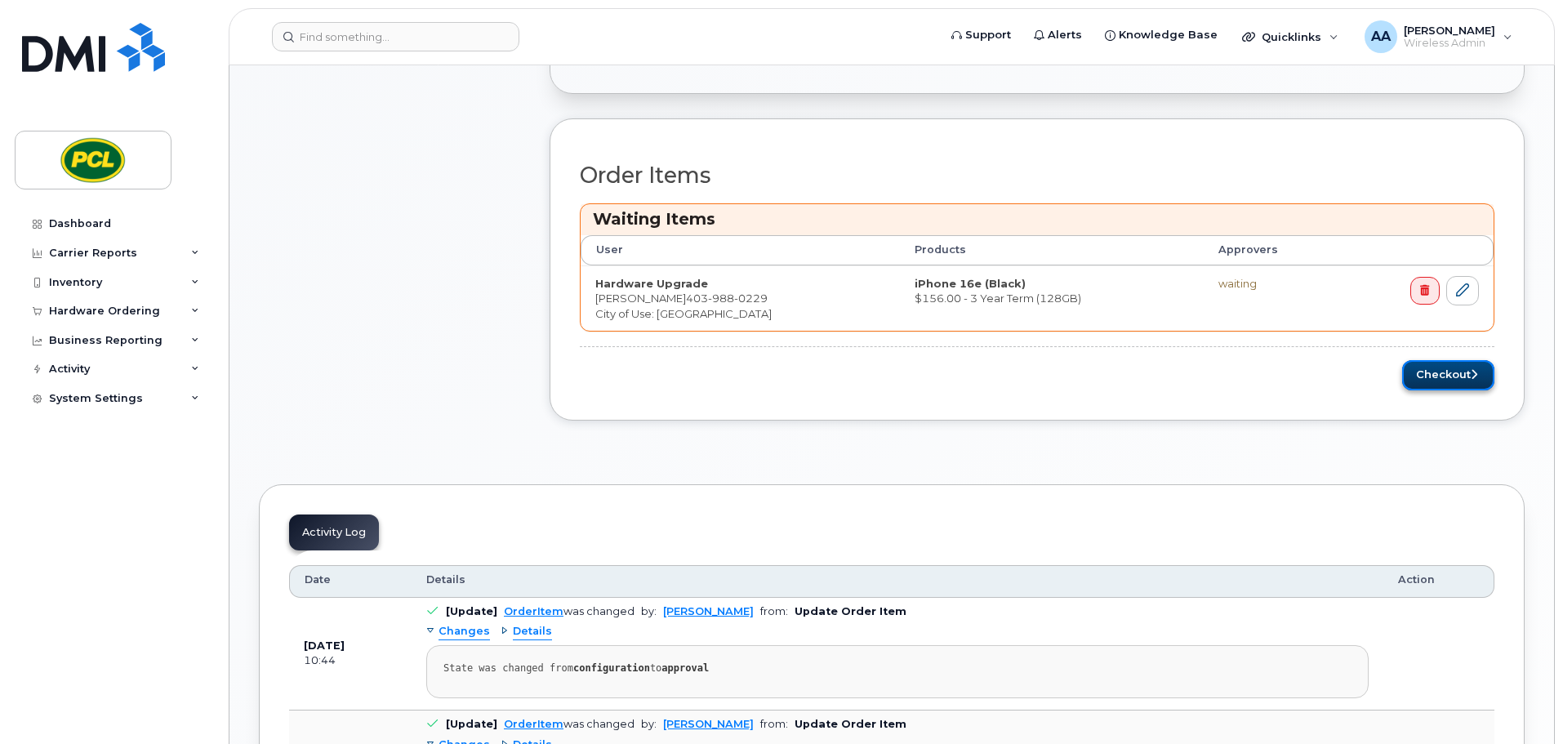
click at [1461, 375] on button "Checkout" at bounding box center [1448, 375] width 92 height 30
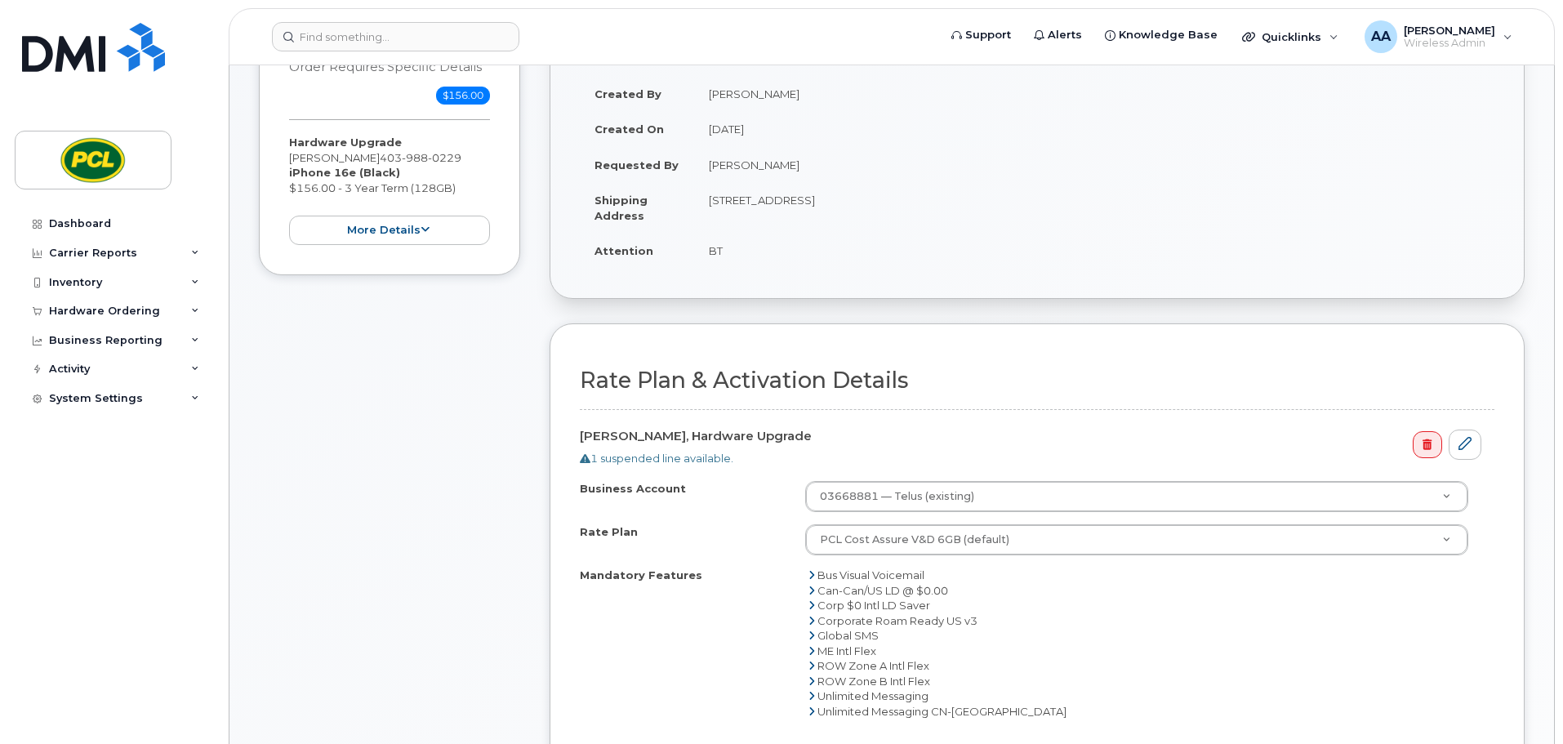
scroll to position [490, 0]
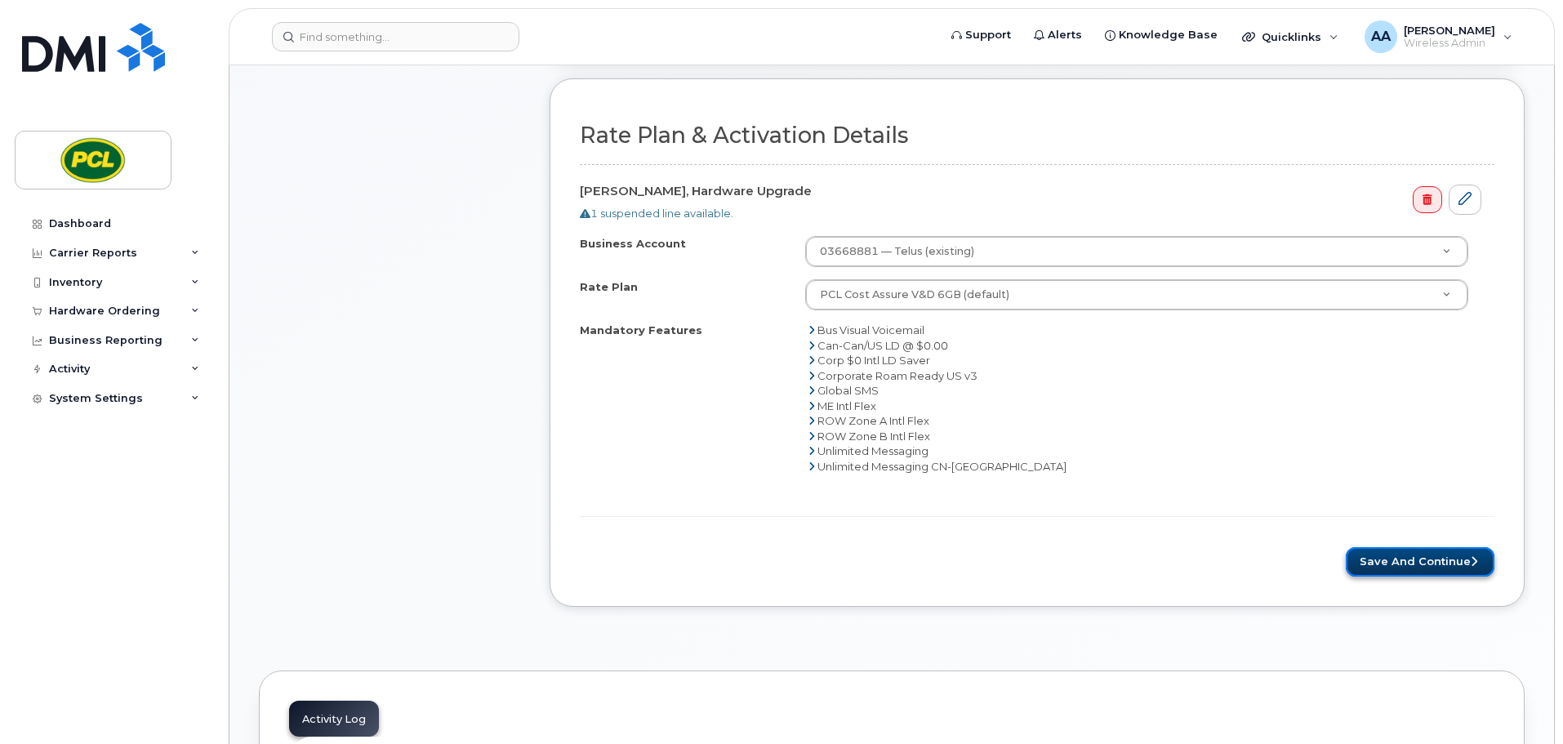
click at [1389, 563] on button "Save and Continue" at bounding box center [1420, 562] width 149 height 30
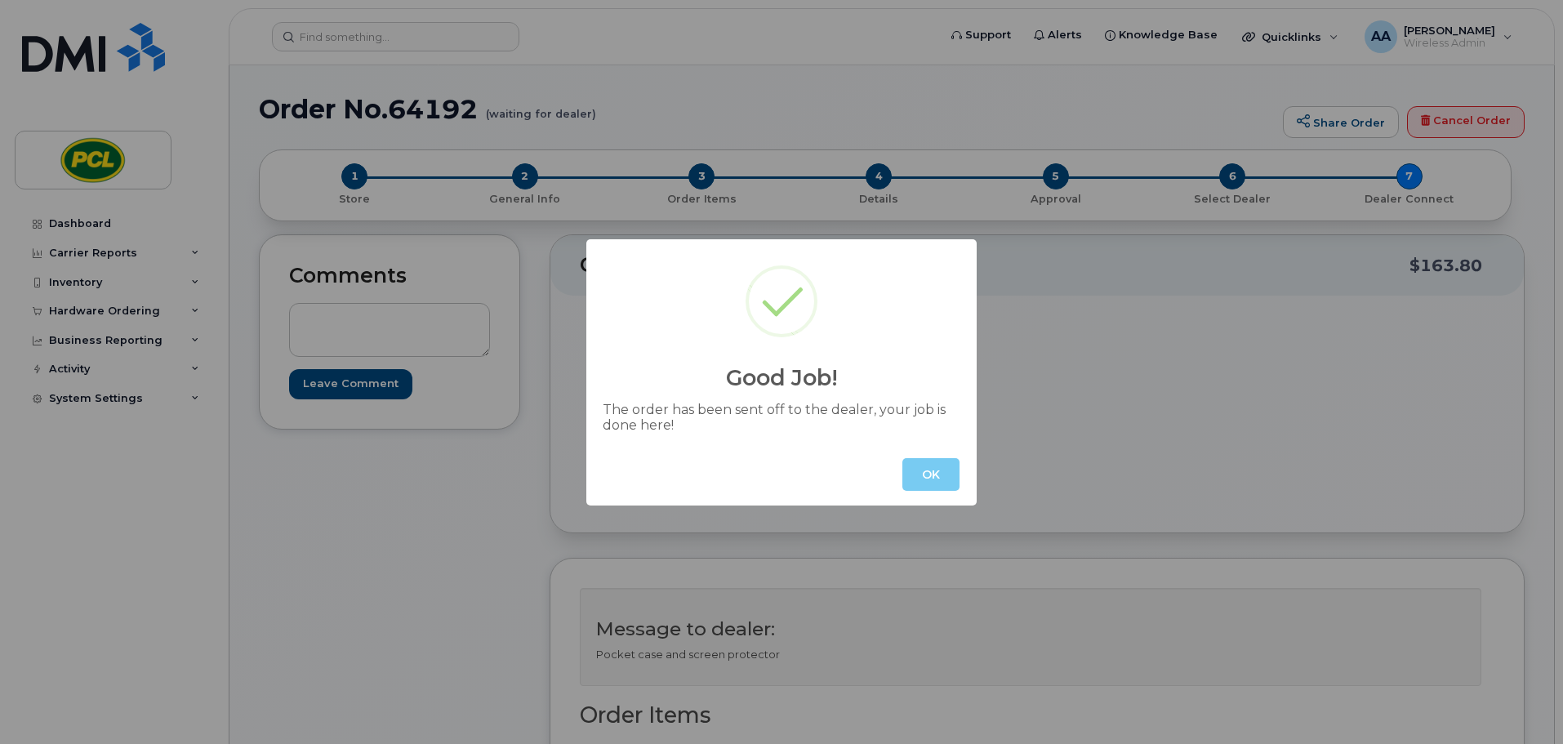
click at [931, 473] on button "OK" at bounding box center [930, 474] width 57 height 33
